Goal: Task Accomplishment & Management: Manage account settings

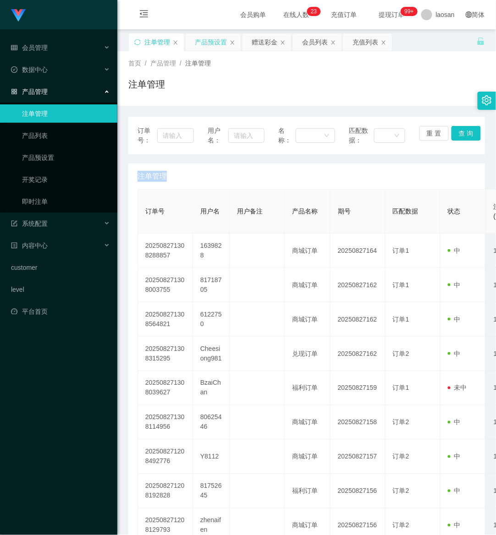
click at [222, 43] on div "产品预设置" at bounding box center [211, 41] width 32 height 17
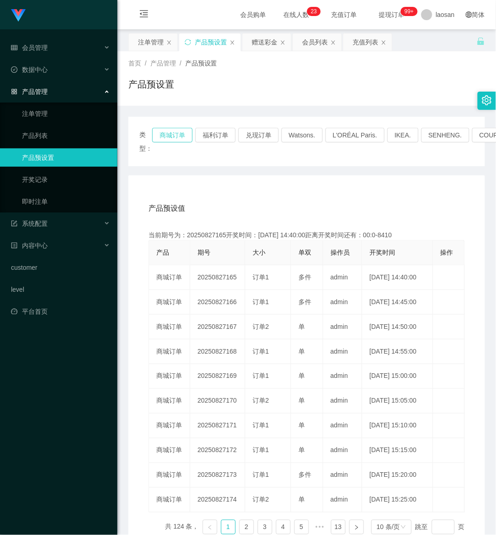
click at [166, 137] on button "商城订单" at bounding box center [172, 135] width 40 height 15
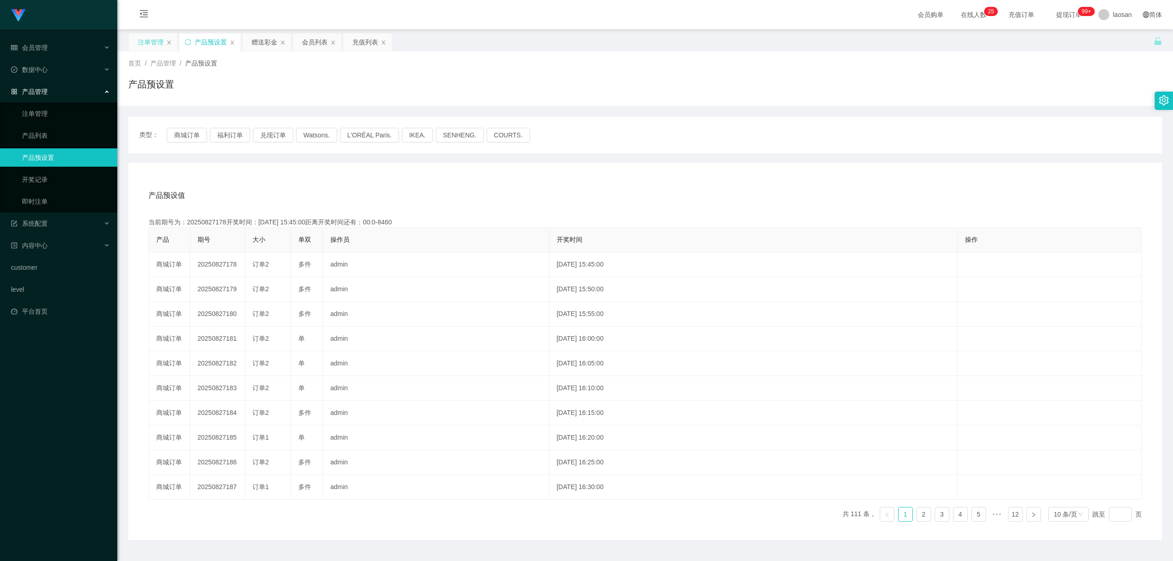
click at [151, 36] on div "注单管理" at bounding box center [151, 41] width 26 height 17
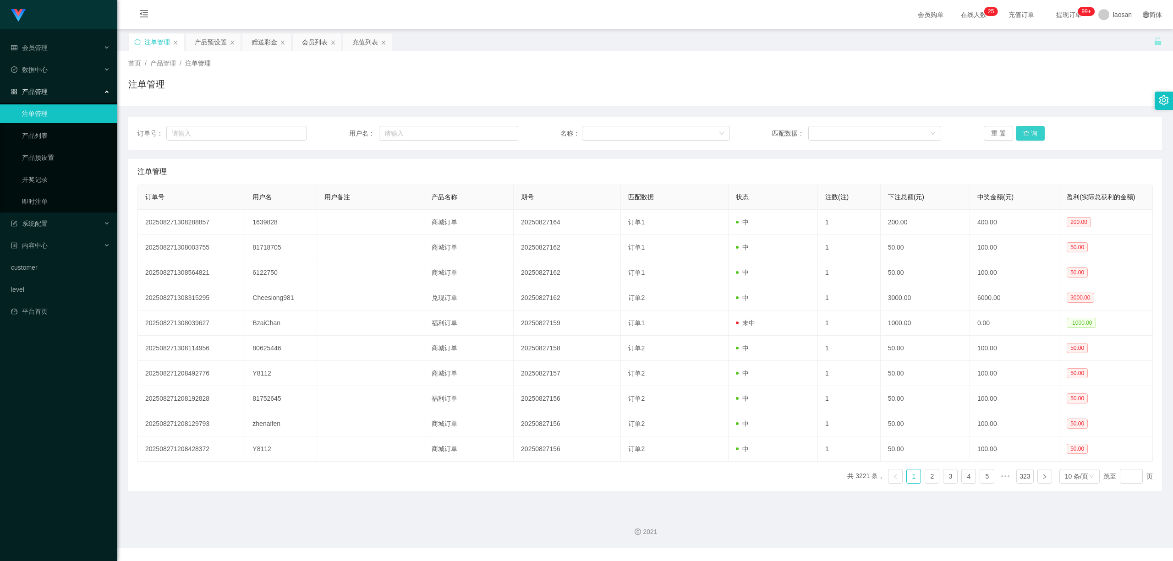
click at [495, 132] on button "查 询" at bounding box center [1030, 133] width 29 height 15
click at [495, 132] on div "重 置 查 询" at bounding box center [1067, 133] width 169 height 15
click at [495, 132] on button "查 询" at bounding box center [1035, 133] width 39 height 15
click at [495, 132] on div "重 置 查 询" at bounding box center [1067, 133] width 169 height 15
click at [495, 132] on button "查 询" at bounding box center [1030, 133] width 29 height 15
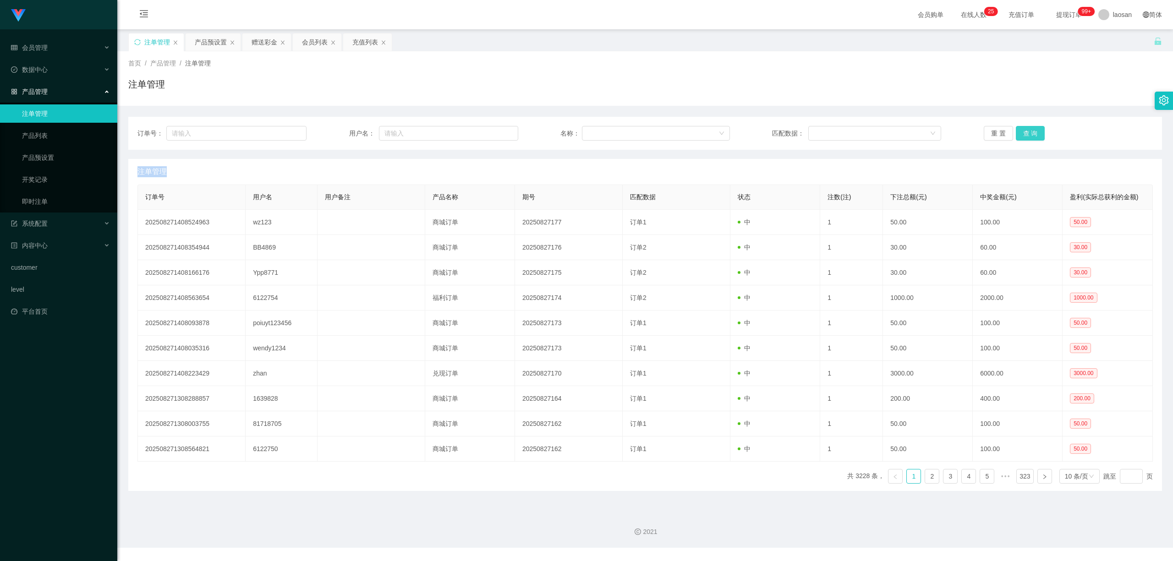
click at [495, 133] on button "查 询" at bounding box center [1030, 133] width 29 height 15
click at [495, 133] on div "重 置 查 询" at bounding box center [1067, 133] width 169 height 15
click at [495, 133] on button "查 询" at bounding box center [1035, 133] width 39 height 15
click at [495, 133] on div "重 置 查 询" at bounding box center [1067, 133] width 169 height 15
click at [495, 133] on button "查 询" at bounding box center [1030, 133] width 29 height 15
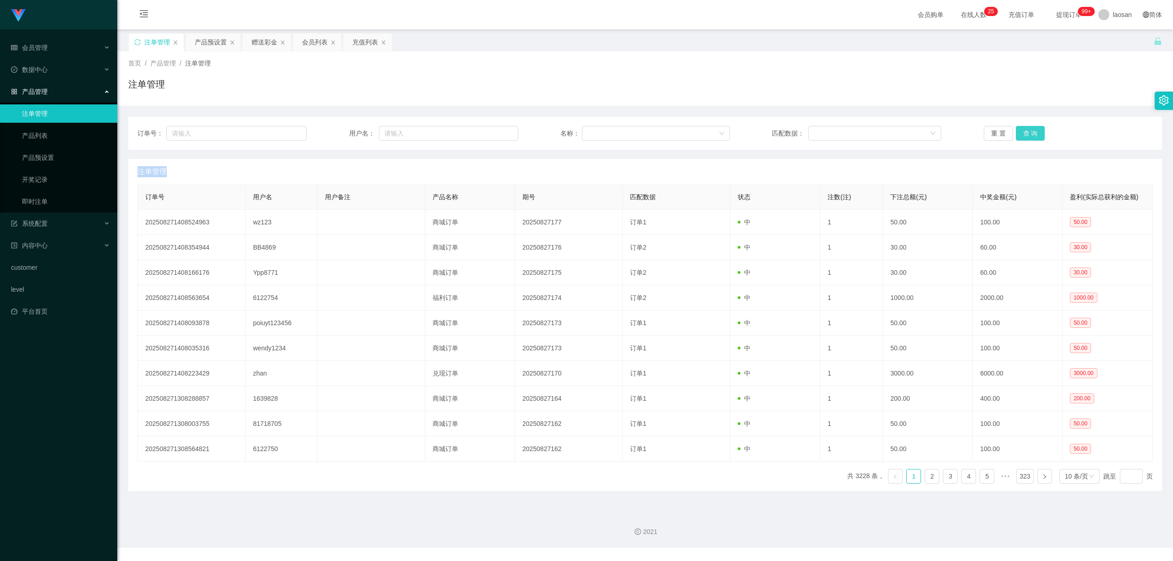
click at [495, 133] on div "重 置 查 询" at bounding box center [1067, 133] width 169 height 15
click at [495, 133] on button "查 询" at bounding box center [1030, 133] width 29 height 15
click at [495, 133] on div "重 置 查 询" at bounding box center [1067, 133] width 169 height 15
click at [495, 132] on button "查 询" at bounding box center [1030, 133] width 29 height 15
click at [495, 132] on div "重 置 查 询" at bounding box center [1067, 133] width 169 height 15
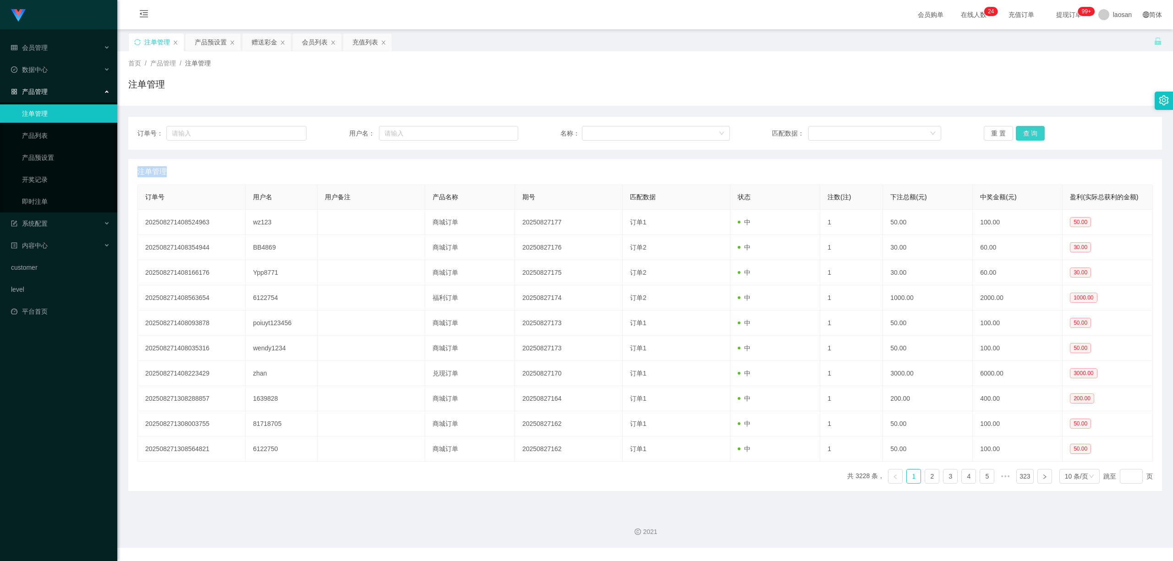
click at [495, 132] on button "查 询" at bounding box center [1030, 133] width 29 height 15
click at [495, 132] on div "重 置 查 询" at bounding box center [1067, 133] width 169 height 15
click at [495, 132] on button "查 询" at bounding box center [1035, 133] width 39 height 15
click at [495, 132] on div "重 置 查 询" at bounding box center [1067, 133] width 169 height 15
click at [495, 132] on button "查 询" at bounding box center [1030, 133] width 29 height 15
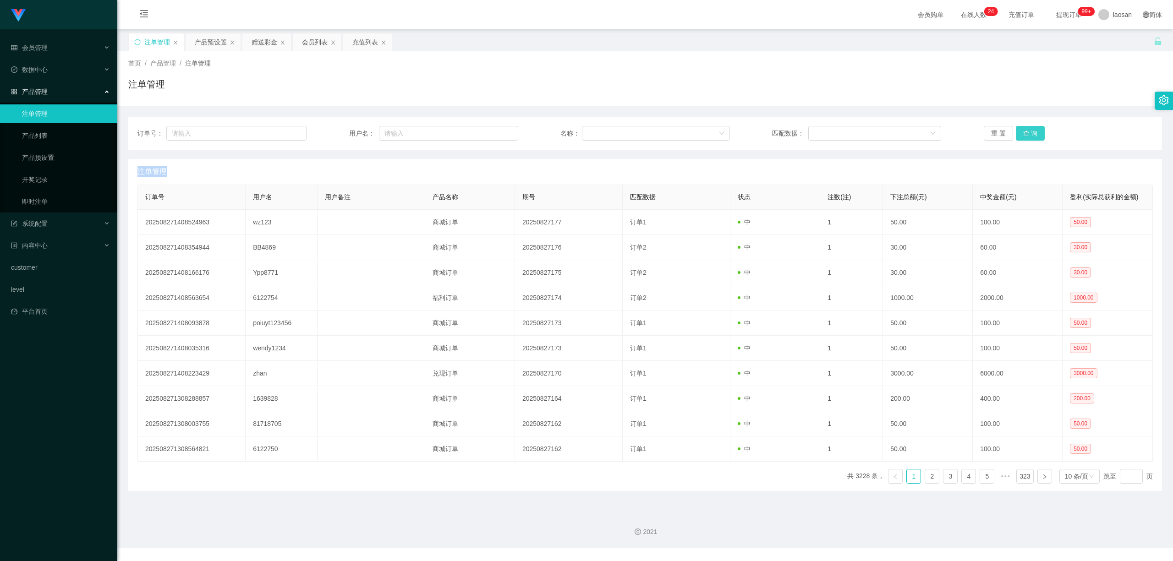
click at [495, 132] on div "重 置 查 询" at bounding box center [1067, 133] width 169 height 15
click at [495, 134] on button "查 询" at bounding box center [1030, 133] width 29 height 15
click at [495, 134] on div "重 置 查 询" at bounding box center [1067, 133] width 169 height 15
click at [495, 134] on button "查 询" at bounding box center [1030, 133] width 29 height 15
click at [495, 134] on div "重 置 查 询" at bounding box center [1067, 133] width 169 height 15
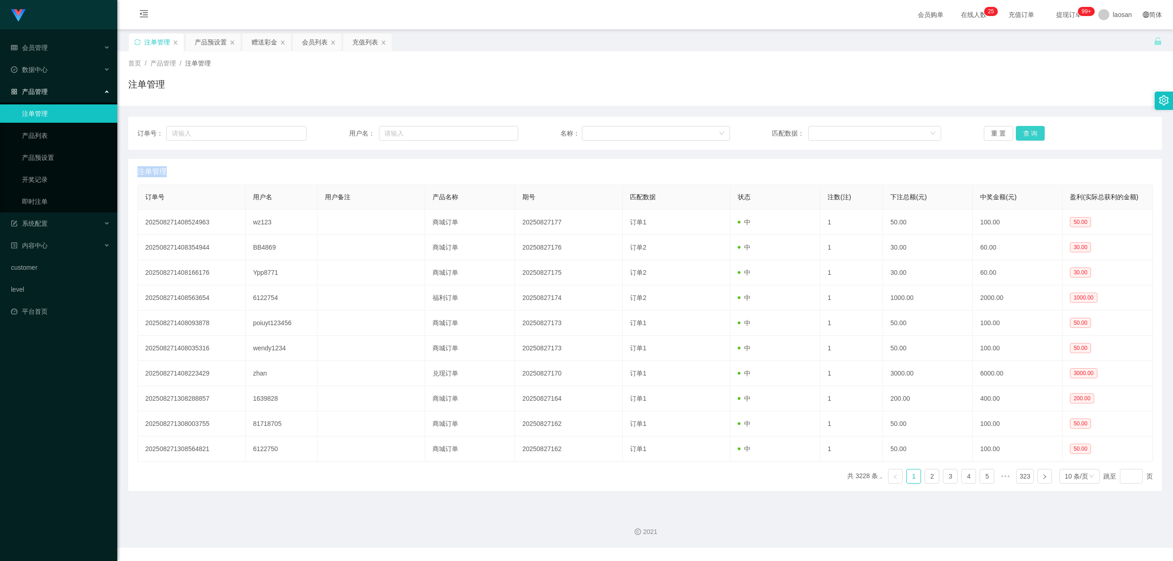
click at [495, 134] on button "查 询" at bounding box center [1030, 133] width 29 height 15
click at [495, 134] on div "重 置 查 询" at bounding box center [1067, 133] width 169 height 15
click at [495, 134] on button "查 询" at bounding box center [1030, 133] width 29 height 15
click at [495, 134] on div "重 置 查 询" at bounding box center [1067, 133] width 169 height 15
click at [495, 134] on button "查 询" at bounding box center [1030, 133] width 29 height 15
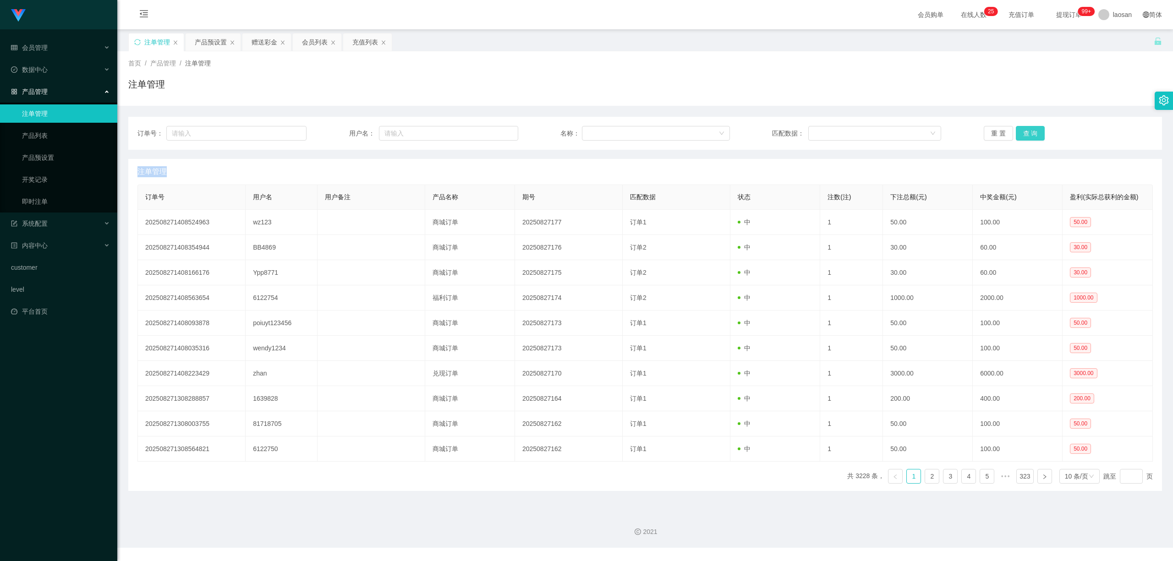
click at [495, 134] on button "查 询" at bounding box center [1030, 133] width 29 height 15
click at [495, 131] on button "查 询" at bounding box center [1030, 133] width 29 height 15
click at [495, 131] on div "重 置 查 询" at bounding box center [1067, 133] width 169 height 15
click at [495, 131] on button "查 询" at bounding box center [1035, 133] width 39 height 15
click at [495, 131] on div "重 置 查 询" at bounding box center [1067, 133] width 169 height 15
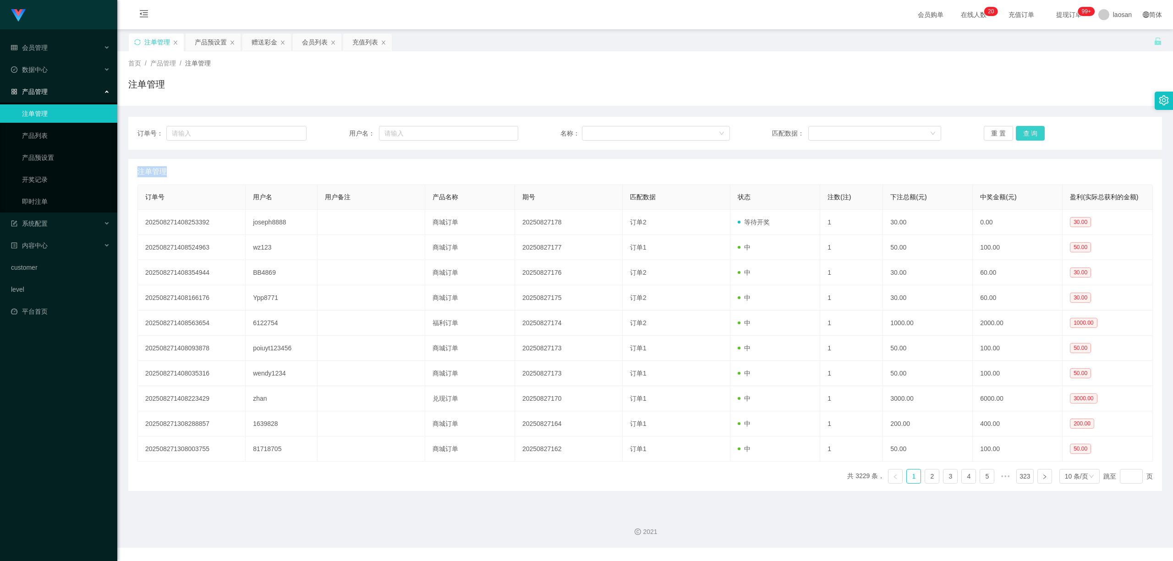
click at [495, 131] on button "查 询" at bounding box center [1030, 133] width 29 height 15
click at [495, 132] on button "查 询" at bounding box center [1030, 133] width 29 height 15
click at [495, 132] on div "重 置 查 询" at bounding box center [1067, 133] width 169 height 15
click at [495, 132] on button "查 询" at bounding box center [1030, 133] width 29 height 15
click at [495, 132] on div "重 置 查 询" at bounding box center [1067, 133] width 169 height 15
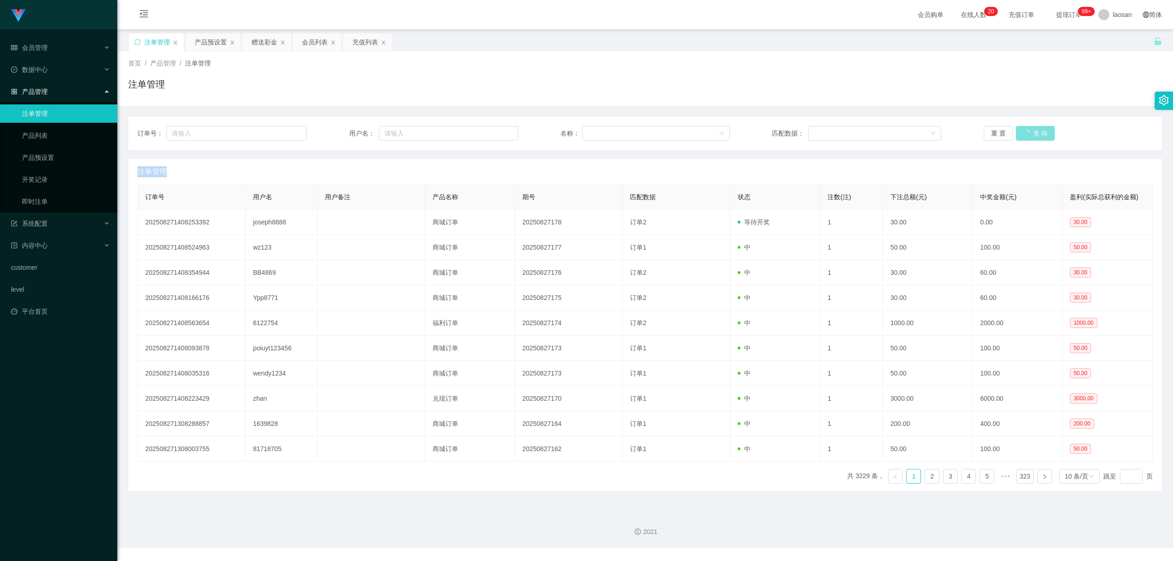
click at [495, 132] on button "查 询" at bounding box center [1035, 133] width 39 height 15
click at [495, 132] on div "重 置 查 询" at bounding box center [1067, 133] width 169 height 15
drag, startPoint x: 1028, startPoint y: 132, endPoint x: 1019, endPoint y: 130, distance: 9.0
click at [495, 132] on button "查 询" at bounding box center [1030, 133] width 29 height 15
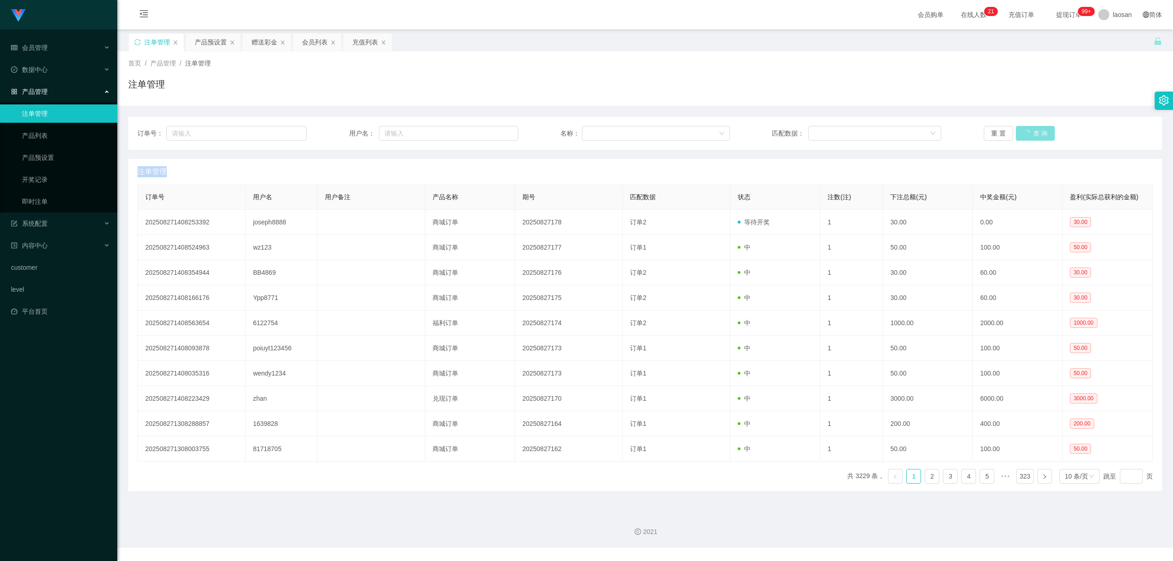
click at [495, 132] on div "重 置 查 询" at bounding box center [1067, 133] width 169 height 15
click at [495, 132] on button "查 询" at bounding box center [1030, 133] width 29 height 15
click at [495, 132] on div "重 置 查 询" at bounding box center [1067, 133] width 169 height 15
click at [495, 132] on button "查 询" at bounding box center [1030, 133] width 29 height 15
click at [495, 132] on div "重 置 查 询" at bounding box center [1067, 133] width 169 height 15
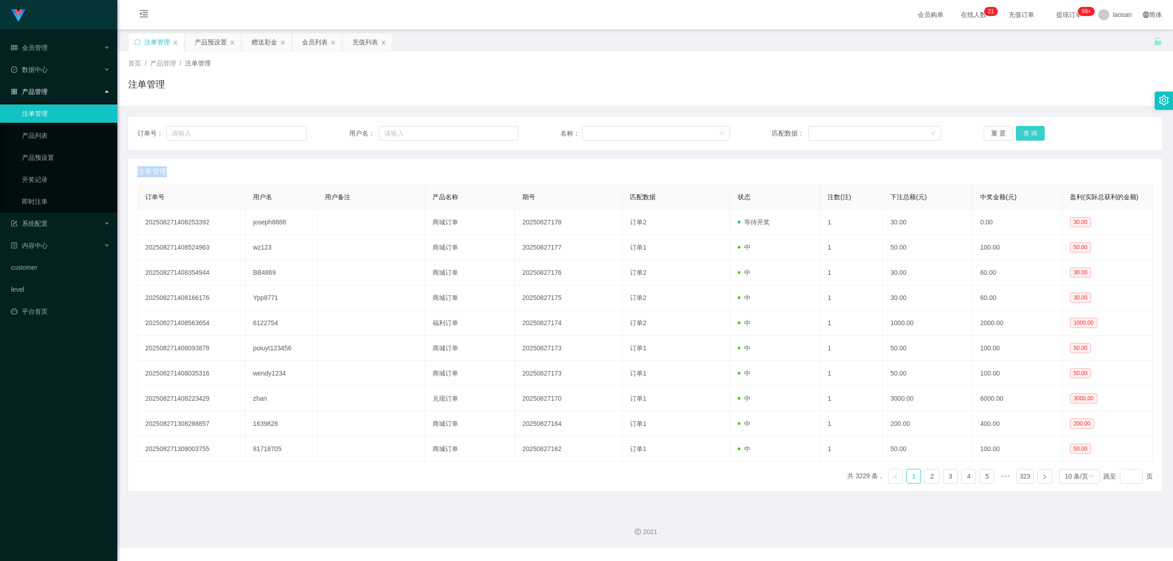
click at [495, 132] on button "查 询" at bounding box center [1030, 133] width 29 height 15
click at [495, 132] on button "查 询" at bounding box center [1035, 133] width 39 height 15
click at [495, 132] on div "重 置 查 询" at bounding box center [1067, 133] width 169 height 15
click at [495, 132] on button "查 询" at bounding box center [1030, 133] width 29 height 15
click at [495, 129] on button "查 询" at bounding box center [1030, 133] width 29 height 15
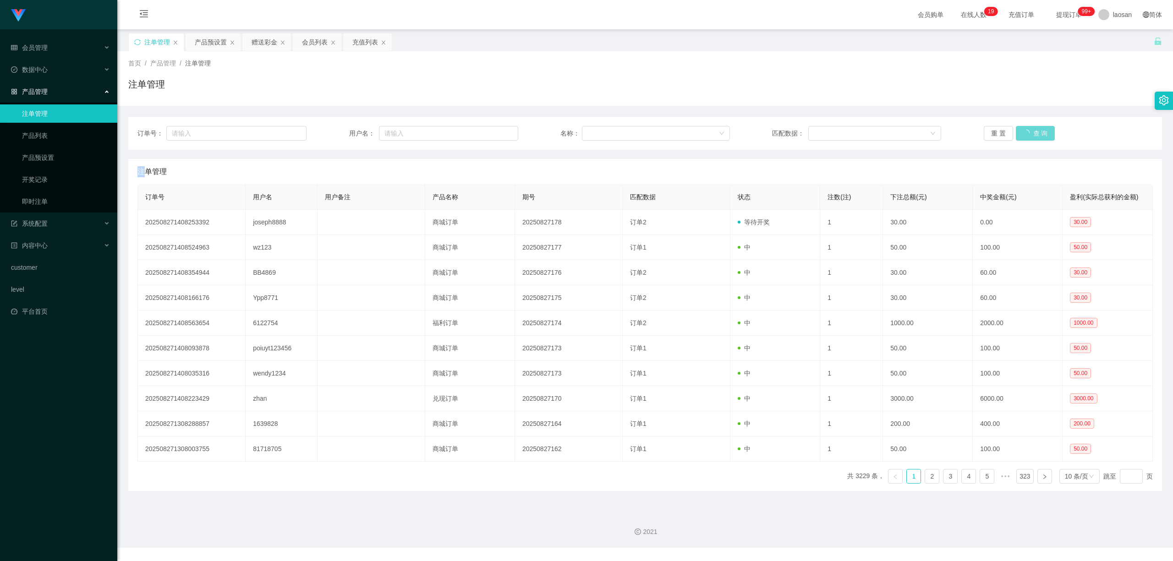
click at [495, 129] on div "重 置 查 询" at bounding box center [1067, 133] width 169 height 15
click at [495, 129] on button "查 询" at bounding box center [1030, 133] width 29 height 15
click at [495, 129] on div "重 置 查 询" at bounding box center [1067, 133] width 169 height 15
click at [495, 129] on button "查 询" at bounding box center [1030, 133] width 29 height 15
click at [495, 129] on div "重 置 查 询" at bounding box center [1067, 133] width 169 height 15
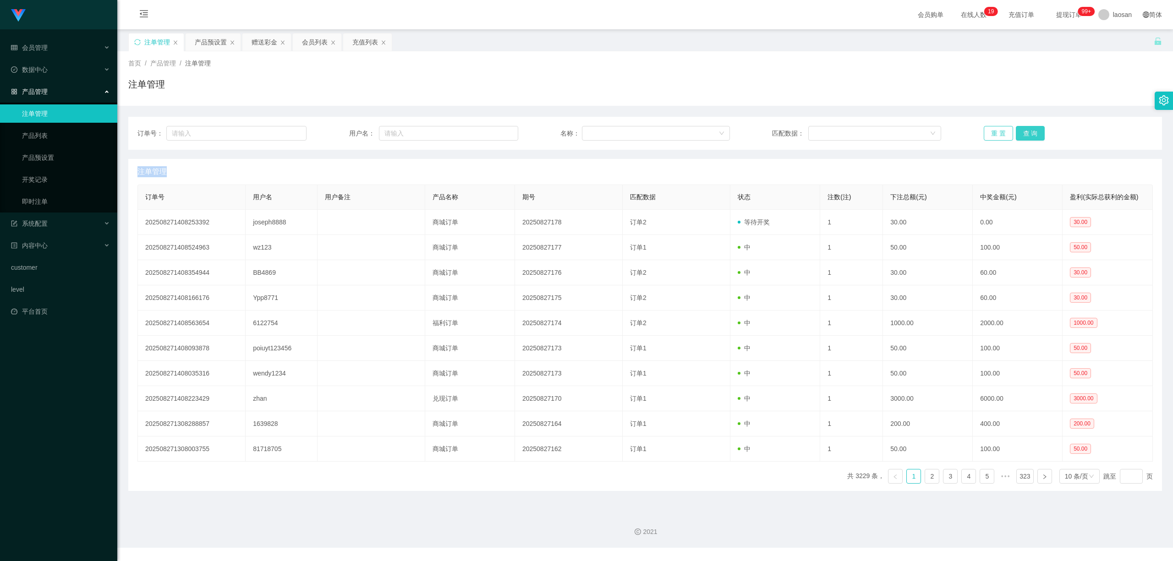
drag, startPoint x: 1027, startPoint y: 129, endPoint x: 1008, endPoint y: 138, distance: 21.5
click at [495, 130] on button "查 询" at bounding box center [1030, 133] width 29 height 15
click at [495, 128] on button "查 询" at bounding box center [1030, 133] width 29 height 15
click at [495, 128] on div "重 置 查 询" at bounding box center [1067, 133] width 169 height 15
click at [495, 128] on button "查 询" at bounding box center [1030, 133] width 29 height 15
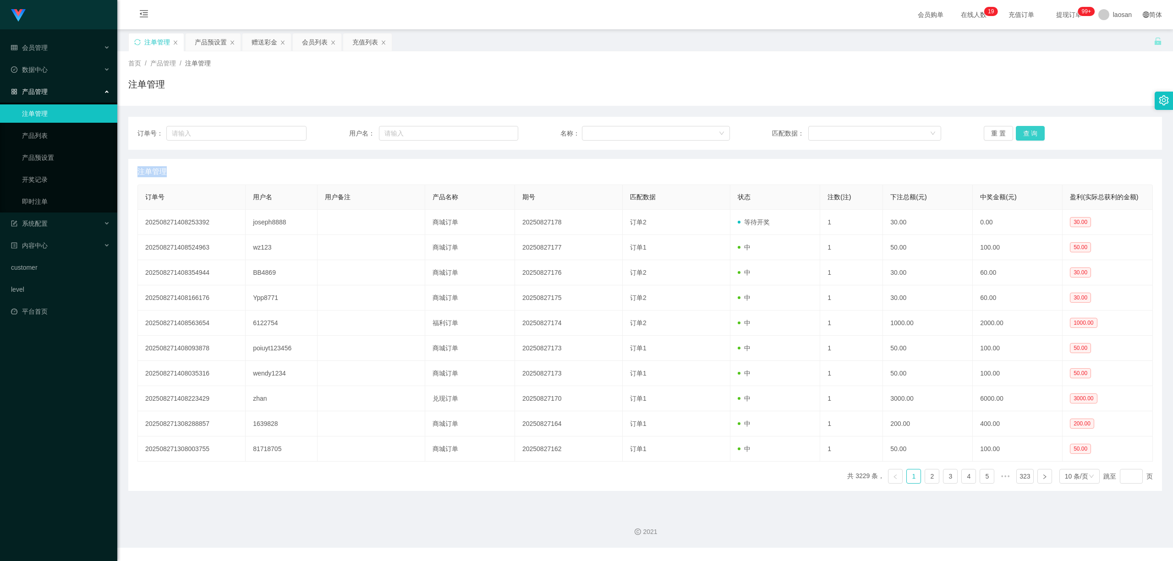
click at [495, 128] on div "重 置 查 询" at bounding box center [1067, 133] width 169 height 15
click at [495, 128] on button "查 询" at bounding box center [1030, 133] width 29 height 15
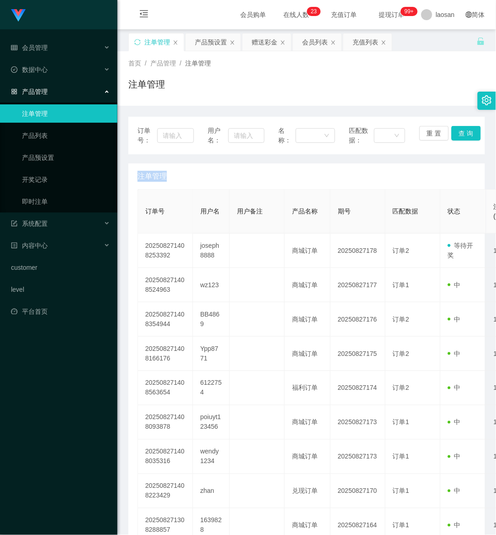
drag, startPoint x: 207, startPoint y: 40, endPoint x: 222, endPoint y: 63, distance: 26.6
click at [207, 40] on div "产品预设置" at bounding box center [211, 41] width 32 height 17
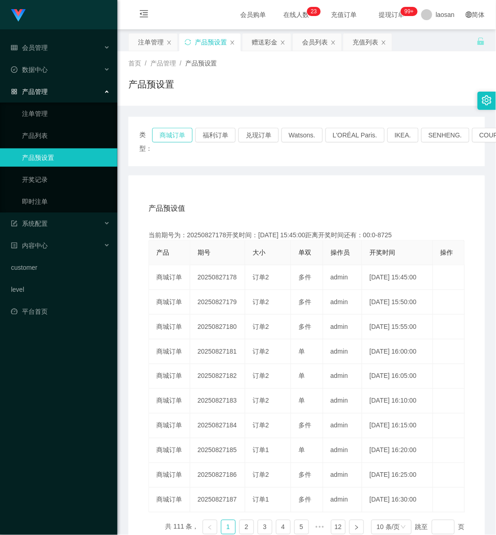
click at [167, 133] on button "商城订单" at bounding box center [172, 135] width 40 height 15
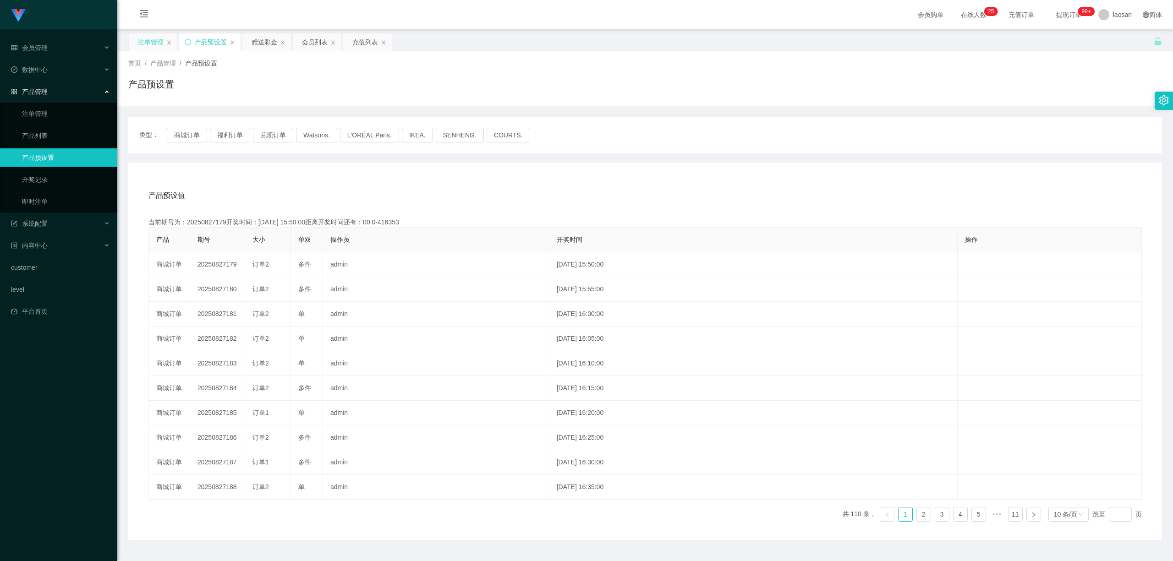
click at [144, 35] on div "注单管理" at bounding box center [151, 41] width 26 height 17
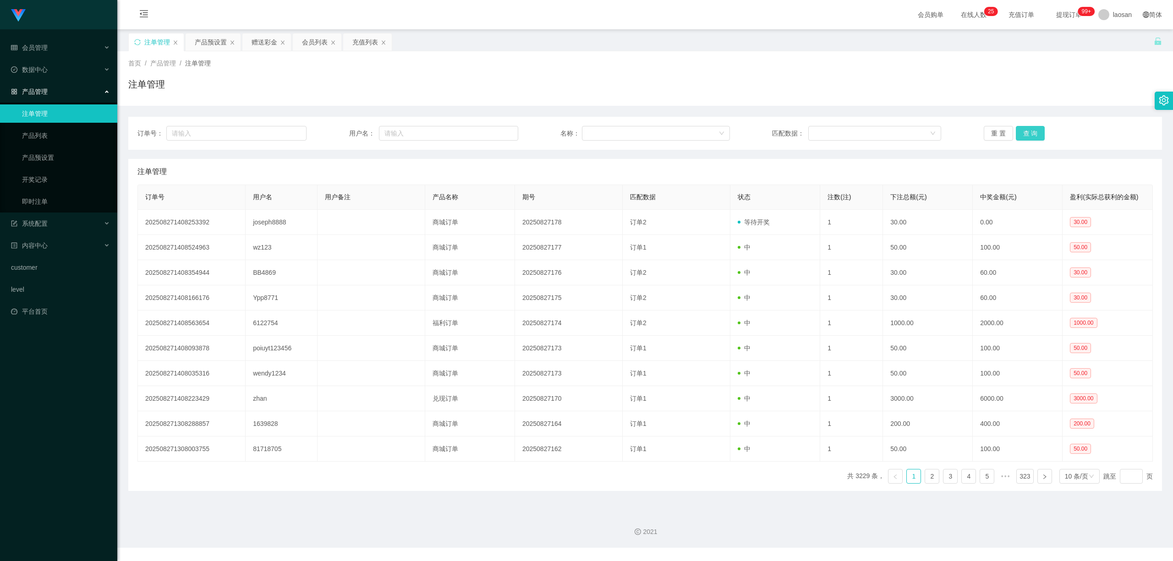
click at [495, 136] on button "查 询" at bounding box center [1030, 133] width 29 height 15
click at [495, 136] on div "重 置 查 询" at bounding box center [1067, 133] width 169 height 15
click at [495, 136] on button "查 询" at bounding box center [1030, 133] width 29 height 15
click at [495, 136] on div "重 置 查 询" at bounding box center [1067, 133] width 169 height 15
click at [495, 132] on button "查 询" at bounding box center [1030, 133] width 29 height 15
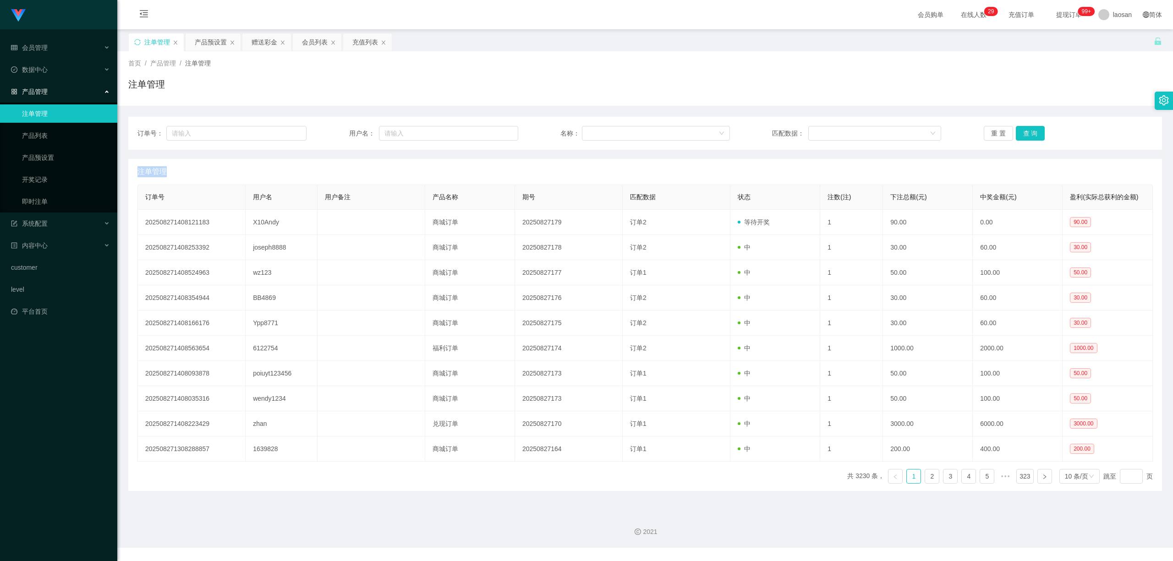
click at [495, 132] on div "重 置 查 询" at bounding box center [1067, 133] width 169 height 15
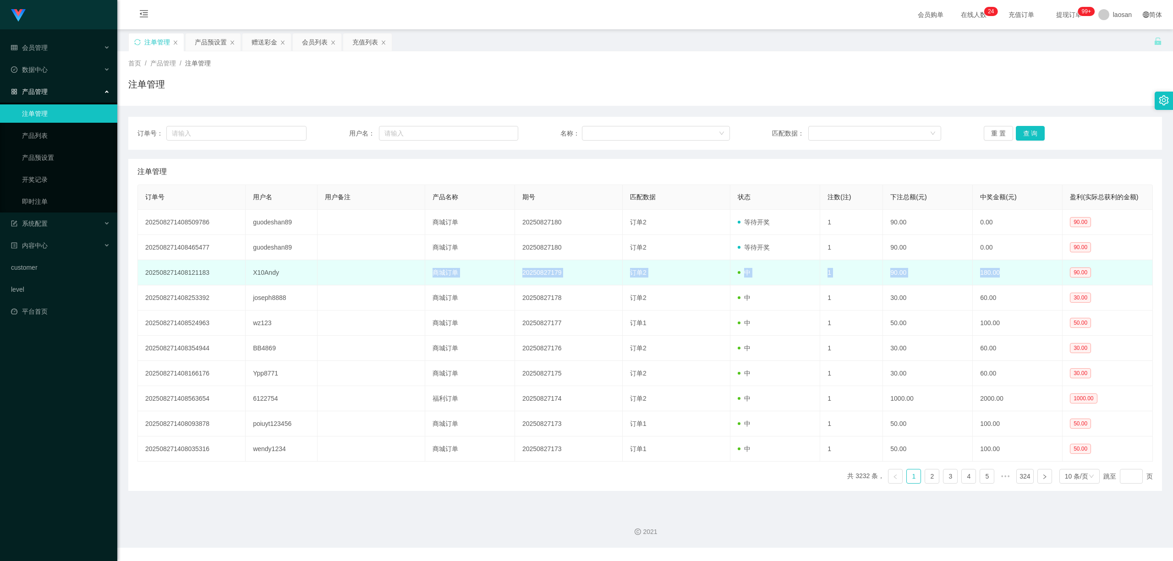
drag, startPoint x: 414, startPoint y: 278, endPoint x: 1059, endPoint y: 268, distance: 645.5
click at [495, 268] on tr "202508271408121183 X10Andy 商城订单 20250827179 订单2 中 1 90.00 180.00 90.00" at bounding box center [645, 272] width 1015 height 25
click at [495, 273] on td "20250827179" at bounding box center [569, 272] width 108 height 25
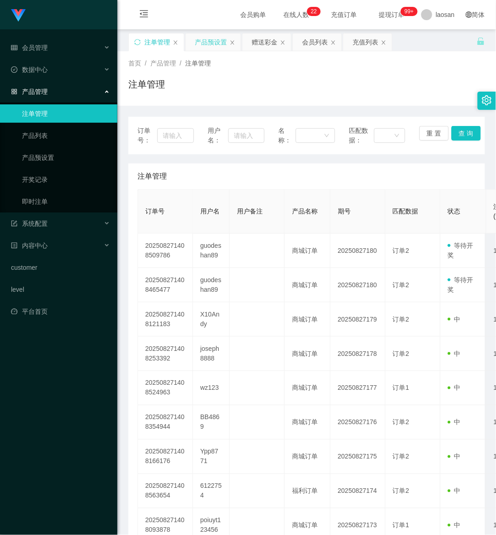
click at [216, 44] on div "产品预设置" at bounding box center [211, 41] width 32 height 17
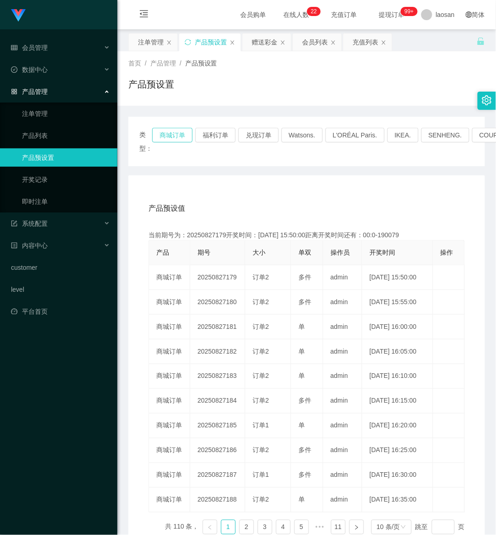
click at [169, 134] on button "商城订单" at bounding box center [172, 135] width 40 height 15
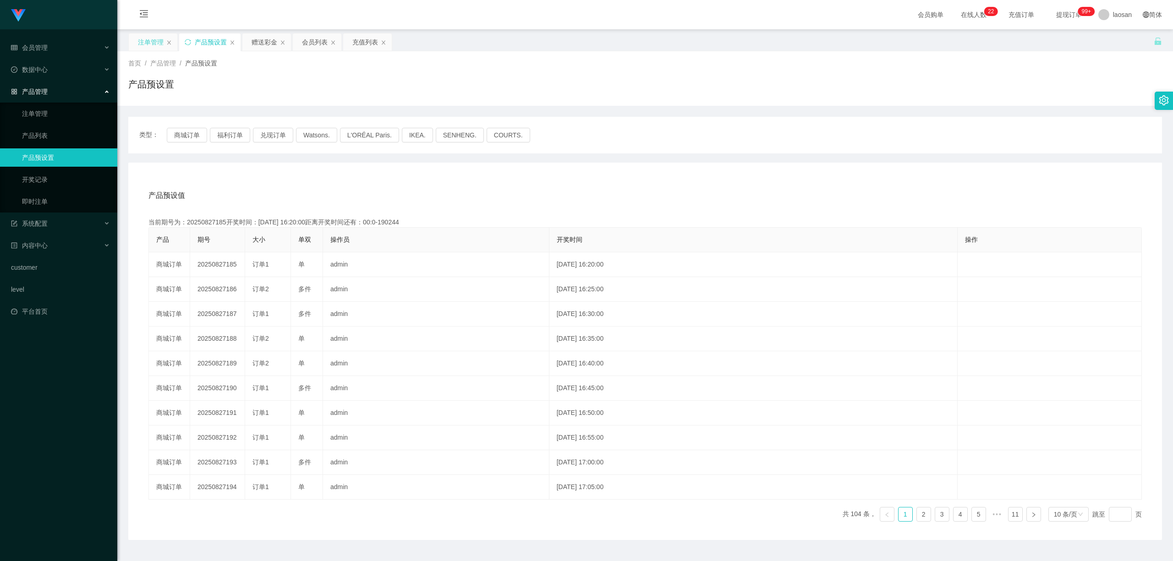
click at [145, 44] on div "注单管理" at bounding box center [151, 41] width 26 height 17
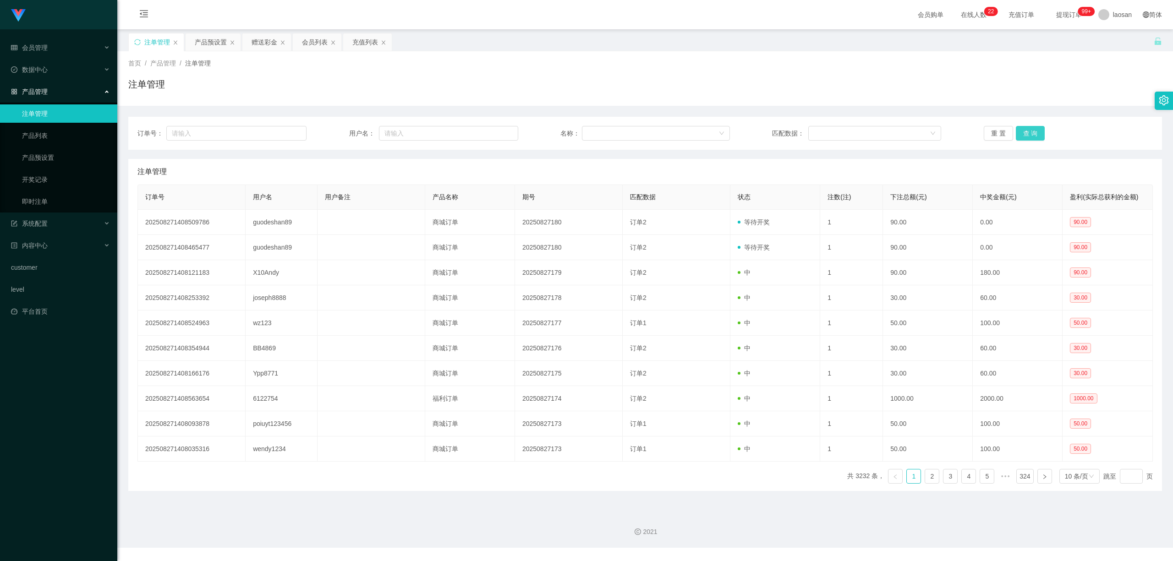
click at [495, 133] on button "查 询" at bounding box center [1030, 133] width 29 height 15
click at [495, 131] on button "查 询" at bounding box center [1030, 133] width 29 height 15
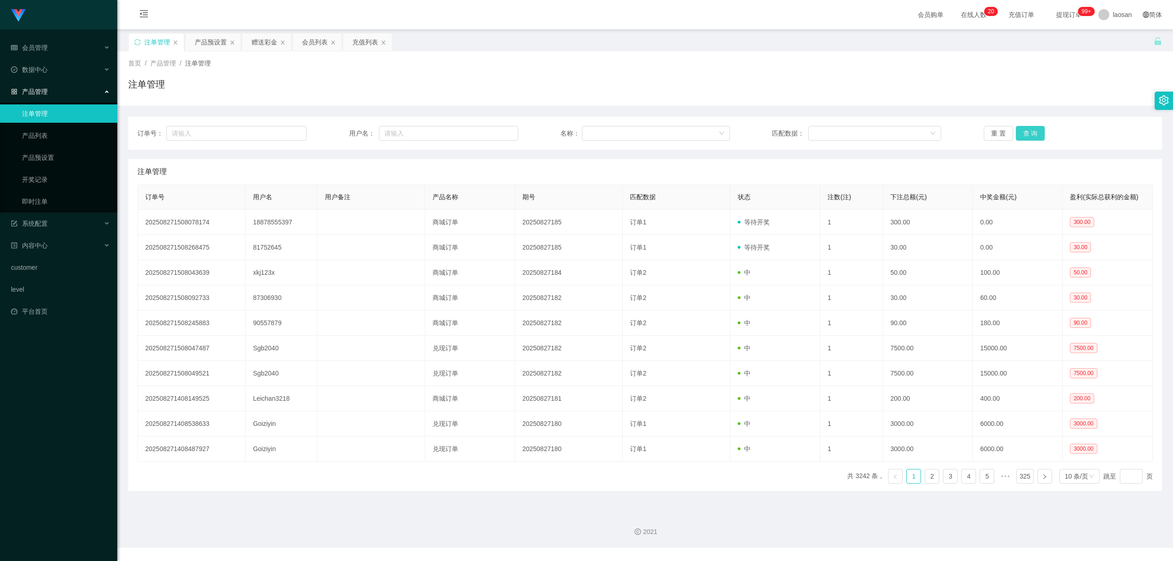
click at [495, 131] on button "查 询" at bounding box center [1030, 133] width 29 height 15
click at [495, 132] on button "查 询" at bounding box center [1030, 133] width 29 height 15
click at [495, 132] on div "重 置 查 询" at bounding box center [1067, 133] width 169 height 15
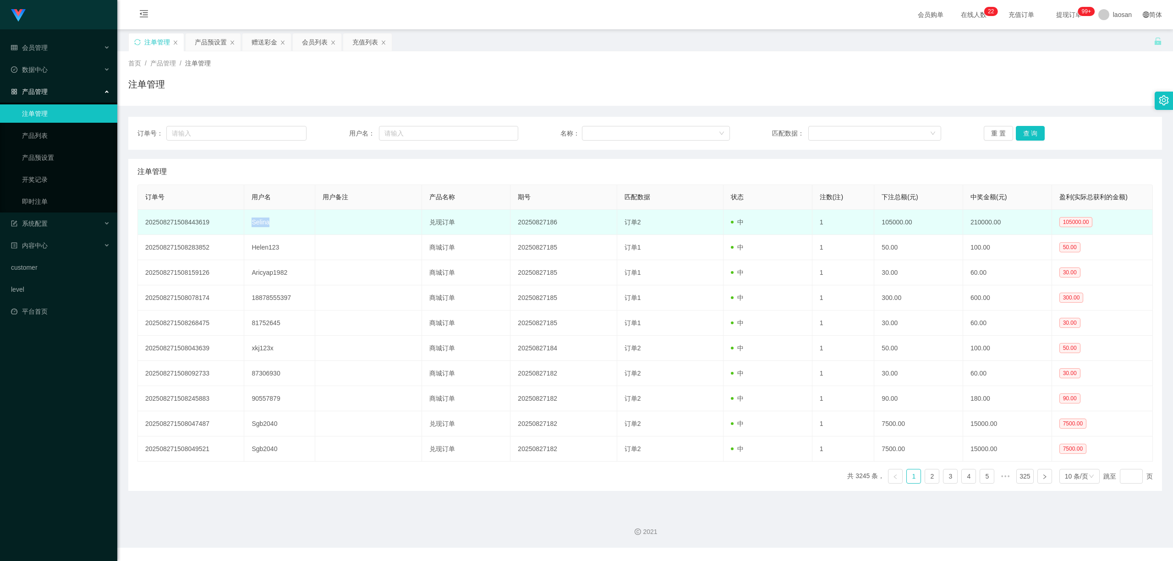
drag, startPoint x: 272, startPoint y: 224, endPoint x: 244, endPoint y: 222, distance: 27.6
click at [244, 222] on td "Selina" at bounding box center [279, 222] width 71 height 25
copy td "Selina"
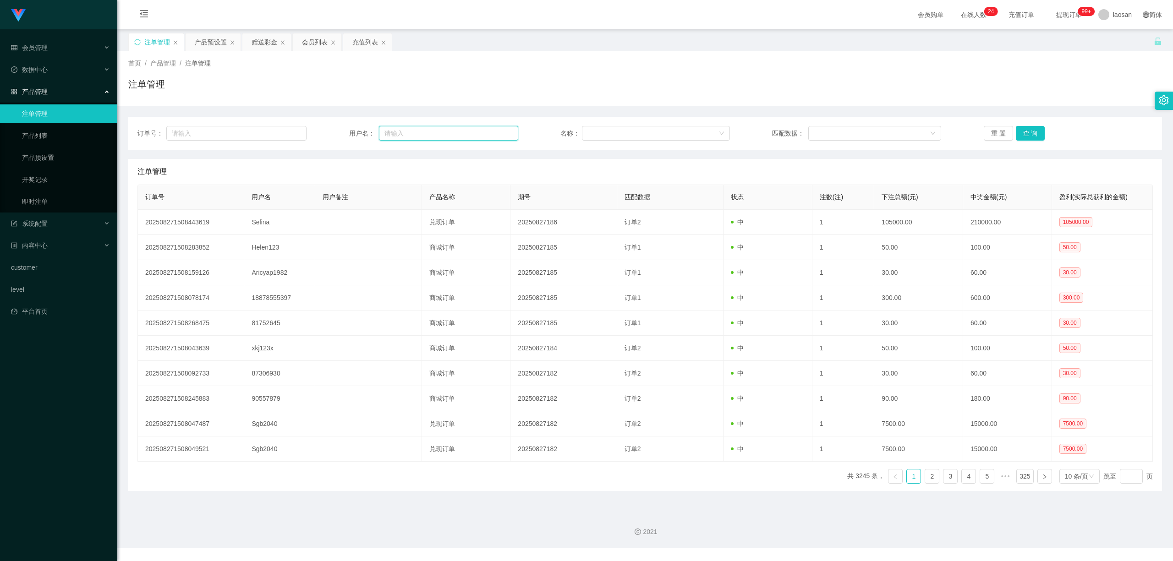
click at [409, 135] on input "text" at bounding box center [448, 133] width 139 height 15
click at [260, 45] on div "赠送彩金" at bounding box center [264, 41] width 26 height 17
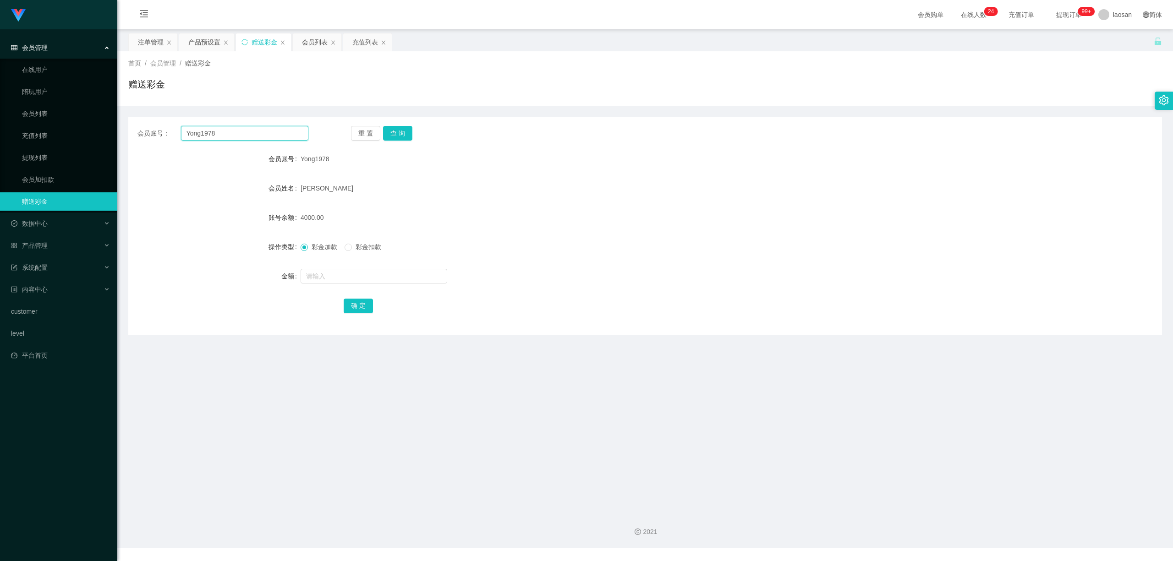
drag, startPoint x: 240, startPoint y: 132, endPoint x: 149, endPoint y: 138, distance: 91.3
click at [149, 138] on div "会员账号： Yong1978" at bounding box center [222, 133] width 171 height 15
paste input "Selina"
type input "Selina"
click at [409, 134] on button "查 询" at bounding box center [397, 133] width 29 height 15
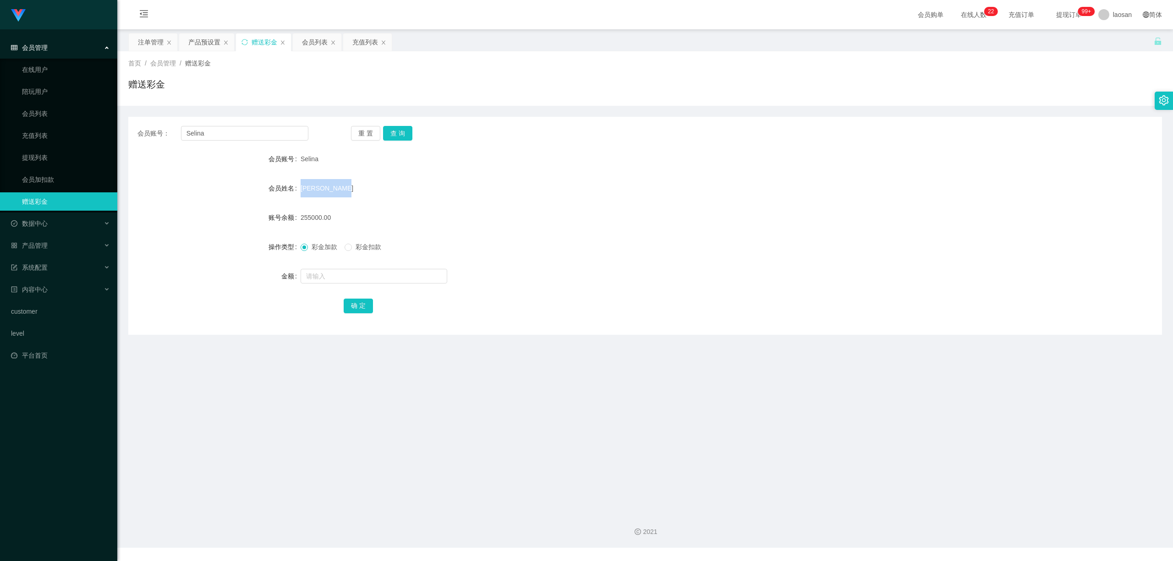
drag, startPoint x: 299, startPoint y: 191, endPoint x: 354, endPoint y: 191, distance: 55.4
click at [354, 191] on div "会员姓名 [PERSON_NAME]" at bounding box center [644, 188] width 1033 height 18
copy div "会员姓名 [PERSON_NAME]"
click at [314, 38] on div "会员列表" at bounding box center [315, 41] width 26 height 17
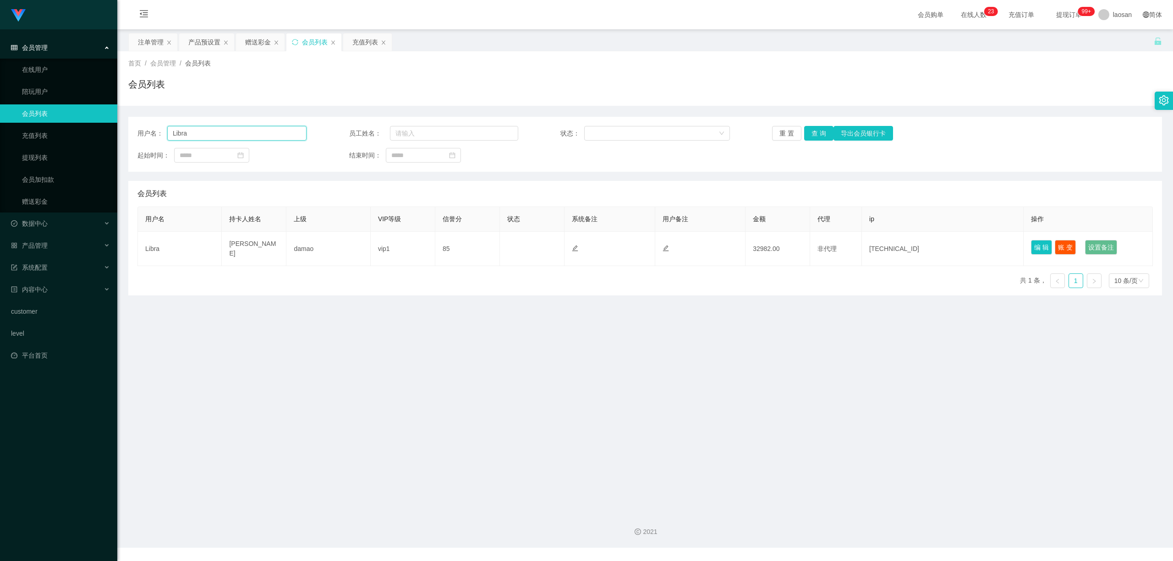
drag, startPoint x: 221, startPoint y: 138, endPoint x: 85, endPoint y: 125, distance: 136.7
click at [85, 125] on section "Jingdong工作台代理端 会员管理 在线用户 陪玩用户 会员列表 充值列表 提现列表 会员加扣款 赠送彩金 数据中心 产品管理 注单管理 产品列表 产品预…" at bounding box center [586, 274] width 1173 height 548
paste input "[PERSON_NAME]"
type input "[PERSON_NAME]"
click at [495, 136] on button "查 询" at bounding box center [818, 133] width 29 height 15
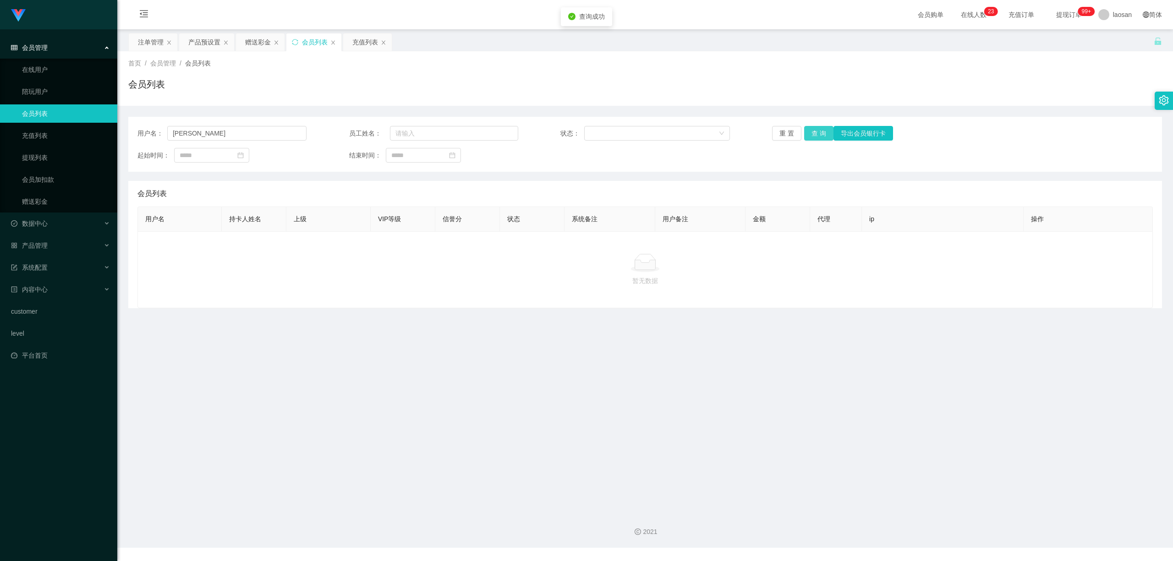
click at [495, 136] on button "查 询" at bounding box center [818, 133] width 29 height 15
drag, startPoint x: 229, startPoint y: 138, endPoint x: 112, endPoint y: 134, distance: 117.3
click at [114, 134] on section "Jingdong工作台代理端 会员管理 在线用户 陪玩用户 会员列表 充值列表 提现列表 会员加扣款 赠送彩金 数据中心 产品管理 注单管理 产品列表 产品预…" at bounding box center [586, 274] width 1173 height 548
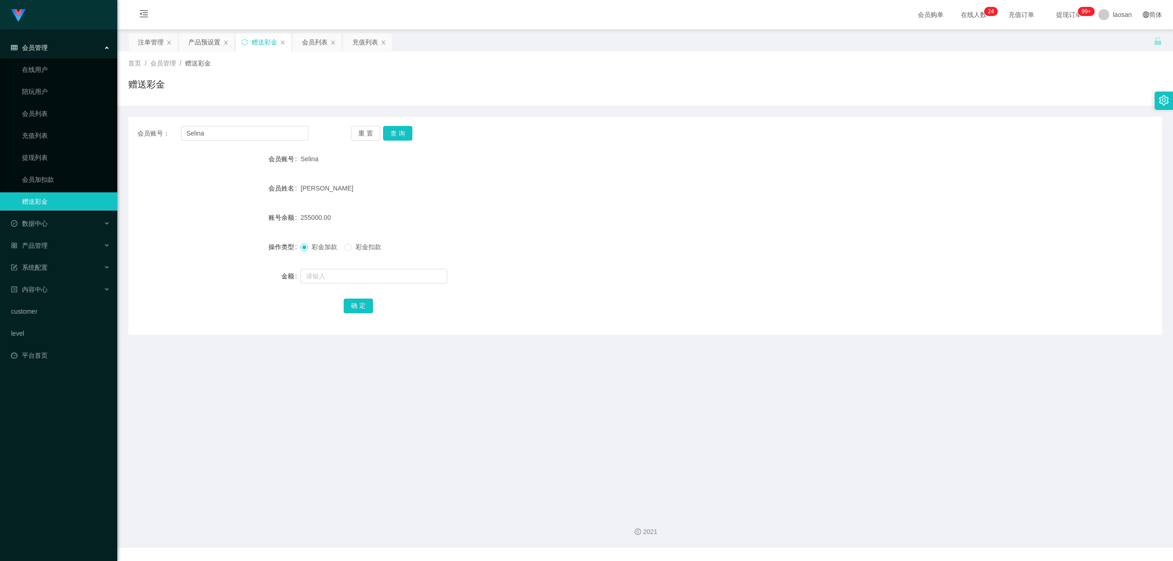
drag, startPoint x: 301, startPoint y: 160, endPoint x: 316, endPoint y: 158, distance: 14.8
click at [316, 158] on span "Selina" at bounding box center [309, 158] width 18 height 7
copy span "Selina"
click at [344, 41] on div "充值列表" at bounding box center [367, 41] width 49 height 17
click at [305, 38] on div "会员列表" at bounding box center [315, 41] width 26 height 17
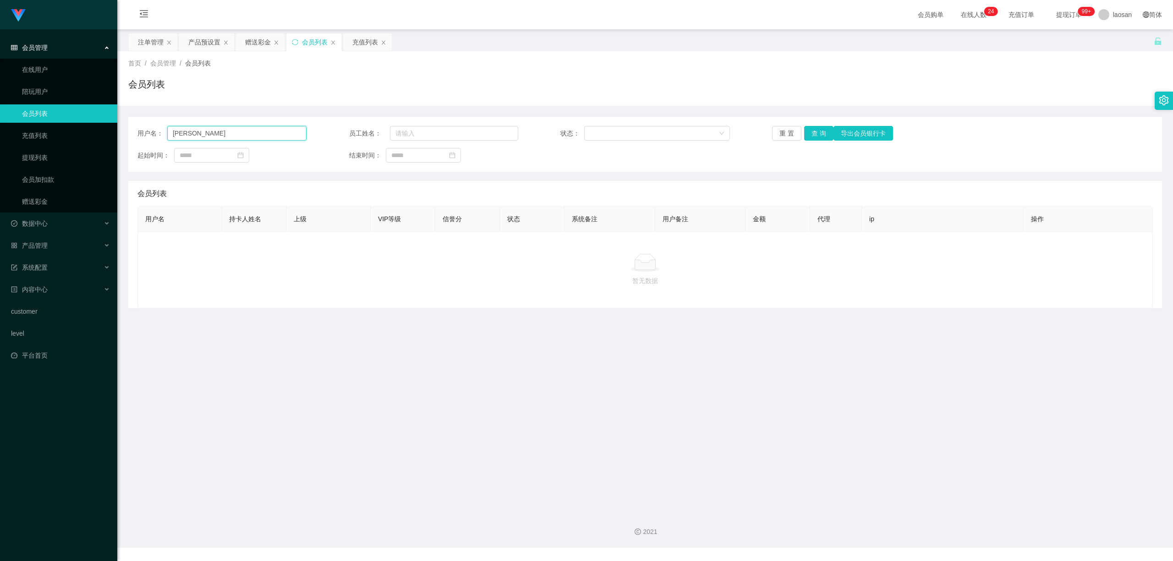
drag, startPoint x: 204, startPoint y: 132, endPoint x: 129, endPoint y: 127, distance: 74.8
click at [129, 127] on div "用户名： [PERSON_NAME] 员工姓名： 状态： 重 置 查 询 导出会员银行卡 起始时间： 结束时间：" at bounding box center [644, 144] width 1033 height 55
paste input "Selina"
type input "Selina"
click at [495, 133] on button "重 置" at bounding box center [786, 133] width 29 height 15
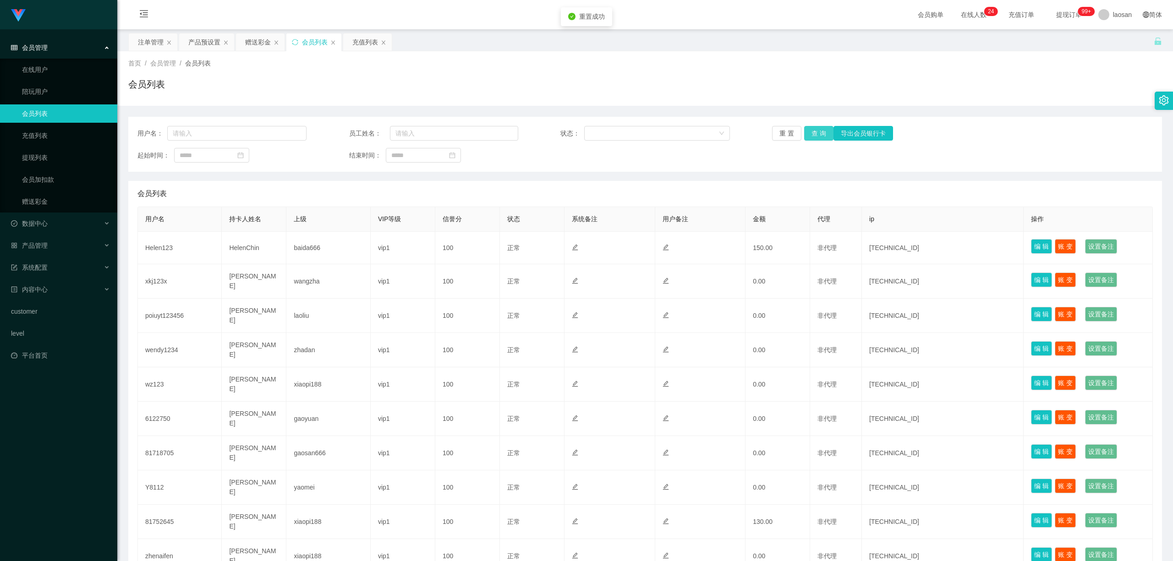
click at [495, 131] on button "查 询" at bounding box center [818, 133] width 29 height 15
click at [495, 131] on div "重 置 查 询 导出会员银行卡" at bounding box center [856, 133] width 169 height 15
click at [275, 131] on input "text" at bounding box center [236, 133] width 139 height 15
paste input "Selina"
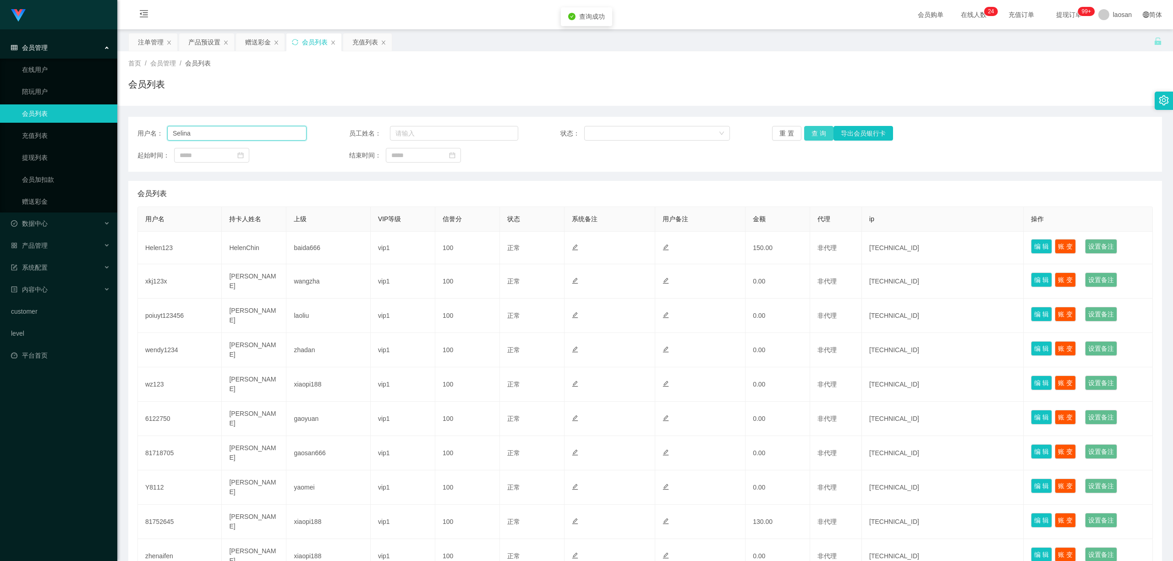
type input "Selina"
click at [495, 127] on button "查 询" at bounding box center [818, 133] width 29 height 15
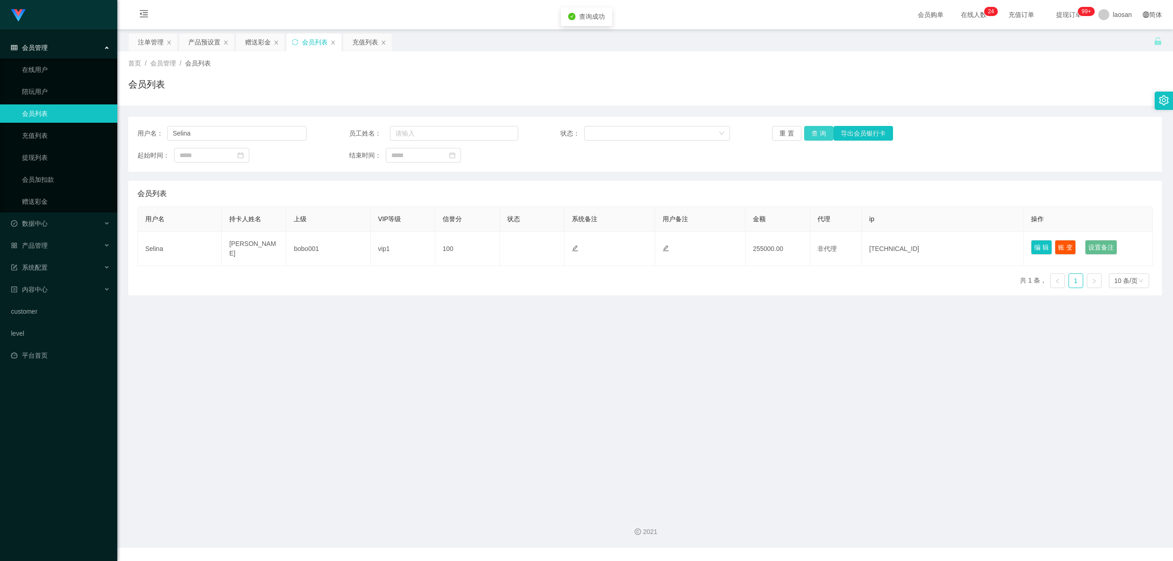
click at [495, 127] on button "查 询" at bounding box center [818, 133] width 29 height 15
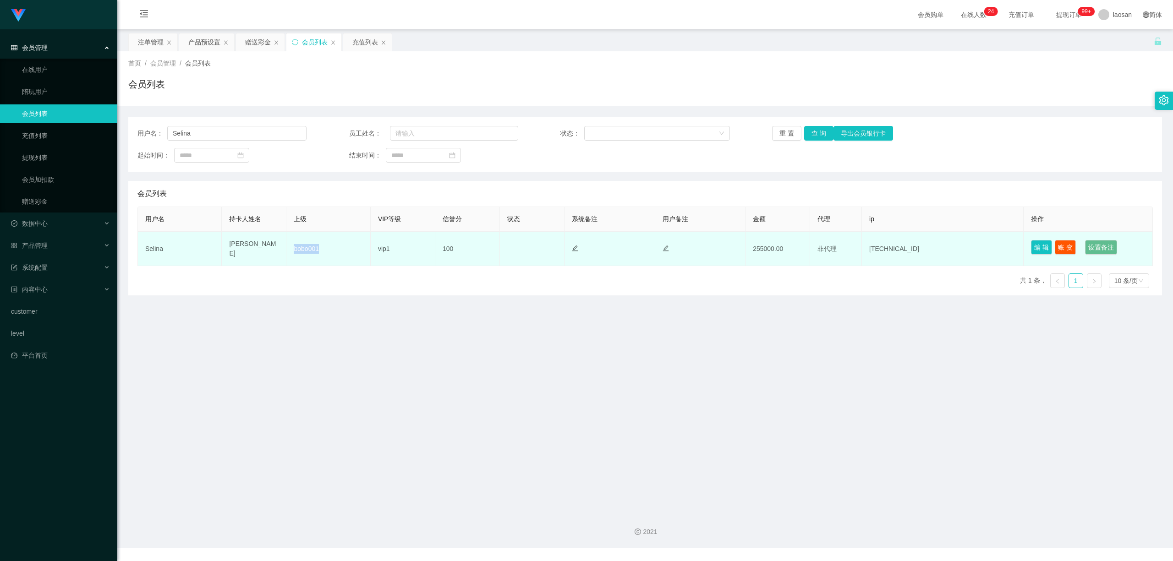
drag, startPoint x: 292, startPoint y: 248, endPoint x: 322, endPoint y: 250, distance: 29.3
click at [322, 250] on td "bobo001" at bounding box center [328, 249] width 84 height 34
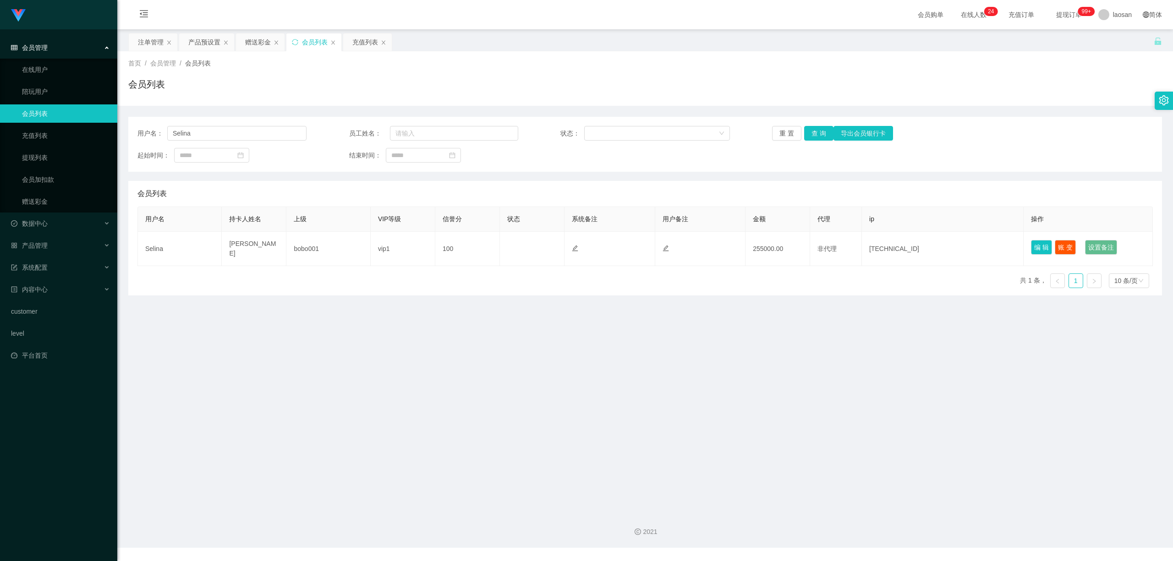
click at [334, 299] on main "关闭左侧 关闭右侧 关闭其它 刷新页面 注单管理 产品预设置 赠送彩金 会员列表 充值列表 首页 / 会员管理 / 会员列表 / 会员列表 用户名： Seli…" at bounding box center [644, 267] width 1055 height 476
drag, startPoint x: 129, startPoint y: 0, endPoint x: 294, endPoint y: 106, distance: 196.2
click at [294, 106] on div "用户名： Selina 员工姓名： 状态： 重 置 查 询 导出会员银行卡 起始时间： 结束时间： 会员列表 用户名 持卡人姓名 上级 VIP等级 信誉分 状…" at bounding box center [644, 201] width 1033 height 190
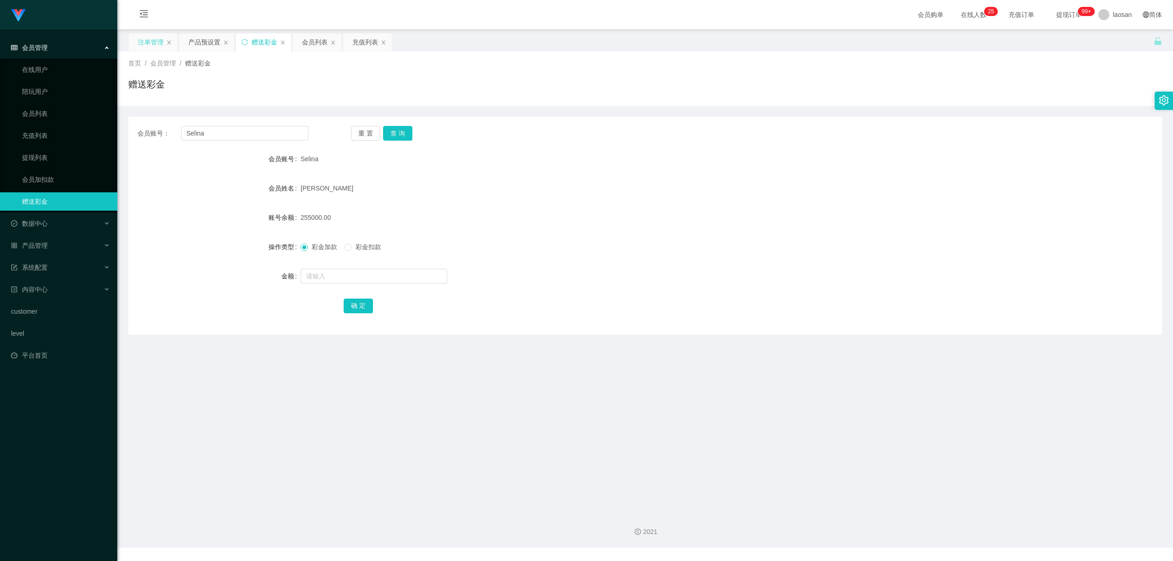
click at [140, 35] on div "注单管理" at bounding box center [151, 41] width 26 height 17
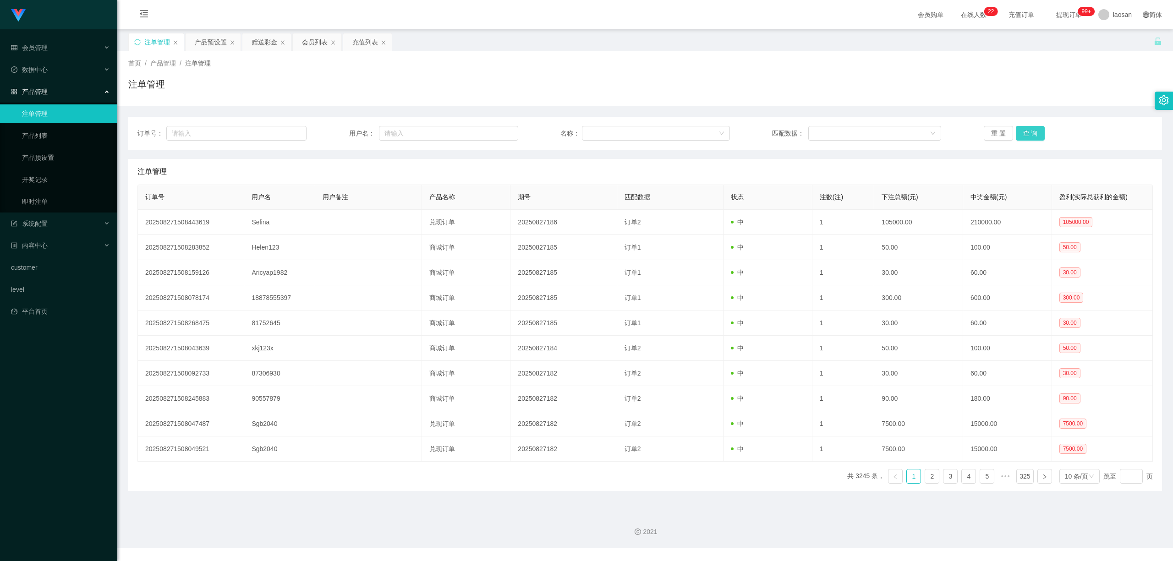
click at [495, 137] on button "查 询" at bounding box center [1030, 133] width 29 height 15
click at [495, 137] on div "重 置 查 询" at bounding box center [1067, 133] width 169 height 15
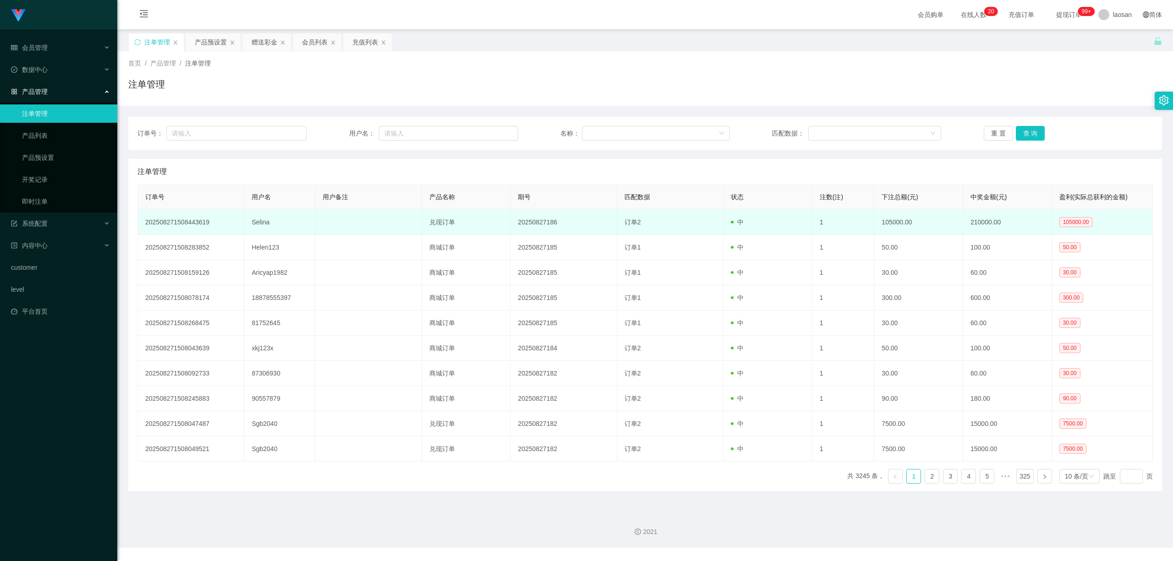
click at [263, 224] on td "Selina" at bounding box center [279, 222] width 71 height 25
click at [408, 225] on td at bounding box center [368, 222] width 106 height 25
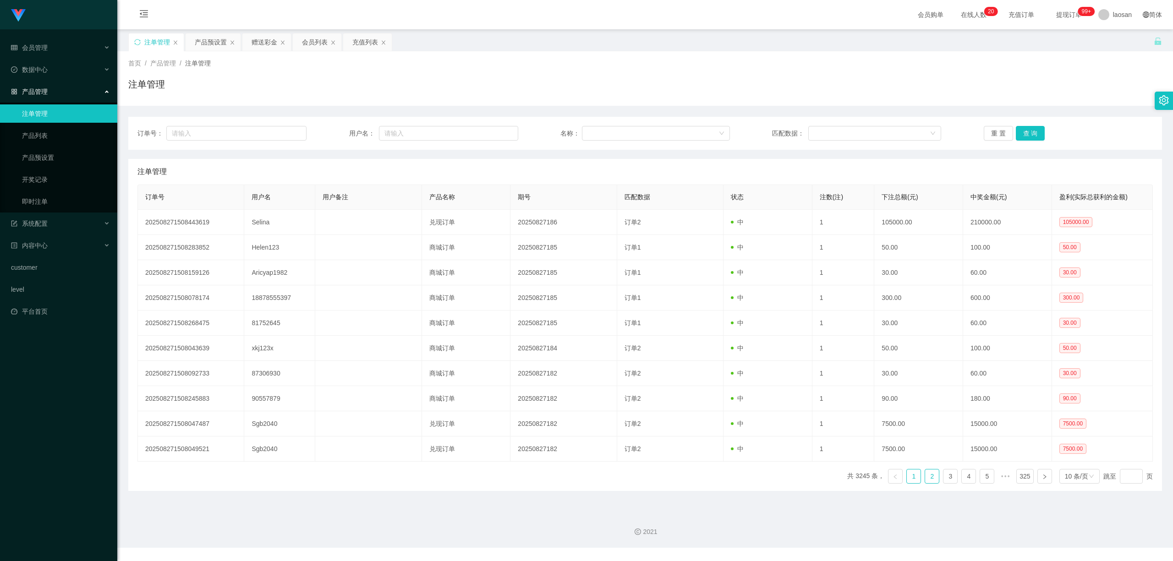
click at [495, 482] on link "2" at bounding box center [932, 477] width 14 height 14
click at [495, 483] on link "1" at bounding box center [913, 477] width 14 height 14
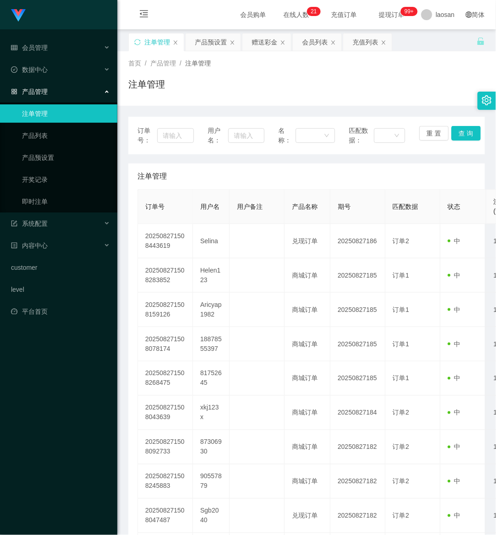
click at [68, 502] on div "Jingdong工作台代理端 会员管理 在线用户 陪玩用户 会员列表 充值列表 提现列表 会员加扣款 赠送彩金 数据中心 产品管理 注单管理 产品列表 产品预…" at bounding box center [58, 267] width 117 height 535
click at [69, 509] on div "Jingdong工作台代理端 会员管理 在线用户 陪玩用户 会员列表 充值列表 提现列表 会员加扣款 赠送彩金 数据中心 产品管理 注单管理 产品列表 产品预…" at bounding box center [58, 267] width 117 height 535
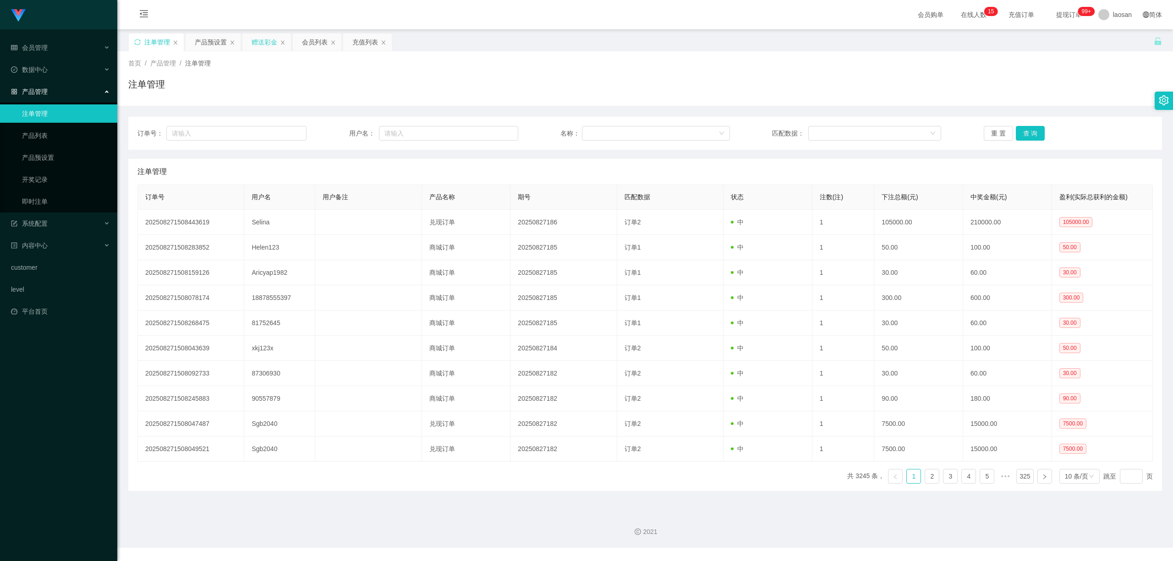
click at [265, 41] on div "赠送彩金" at bounding box center [264, 41] width 26 height 17
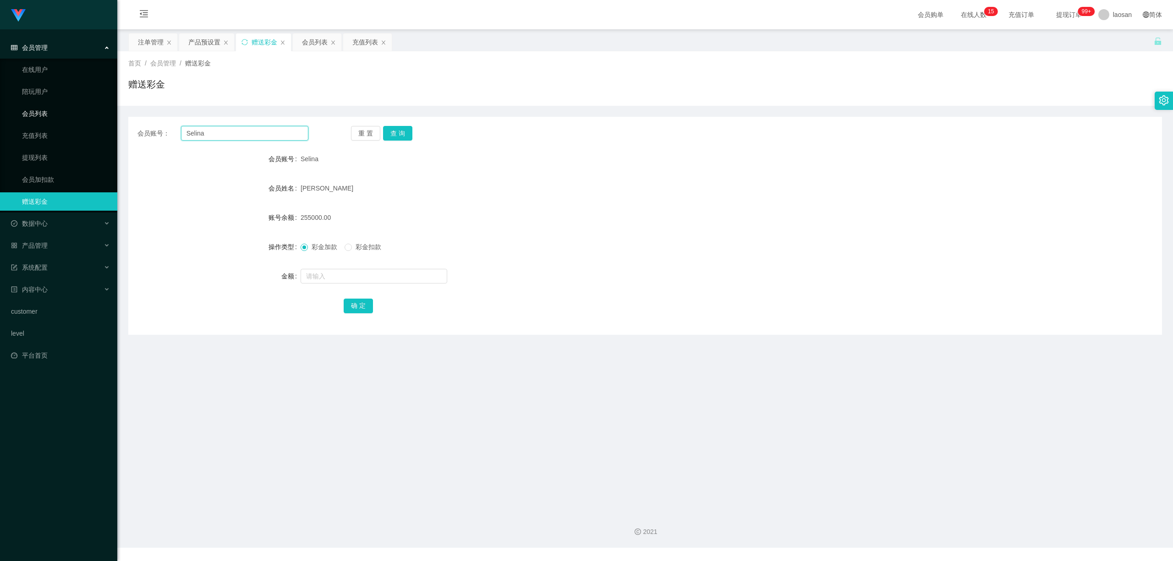
drag, startPoint x: 128, startPoint y: 132, endPoint x: 14, endPoint y: 121, distance: 115.0
click at [14, 121] on section "Jingdong工作台代理端 会员管理 在线用户 陪玩用户 会员列表 充值列表 提现列表 会员加扣款 赠送彩金 数据中心 产品管理 注单管理 产品列表 产品预…" at bounding box center [586, 274] width 1173 height 548
paste input "Yong1978"
type input "Yong1978"
click at [397, 132] on button "查 询" at bounding box center [397, 133] width 29 height 15
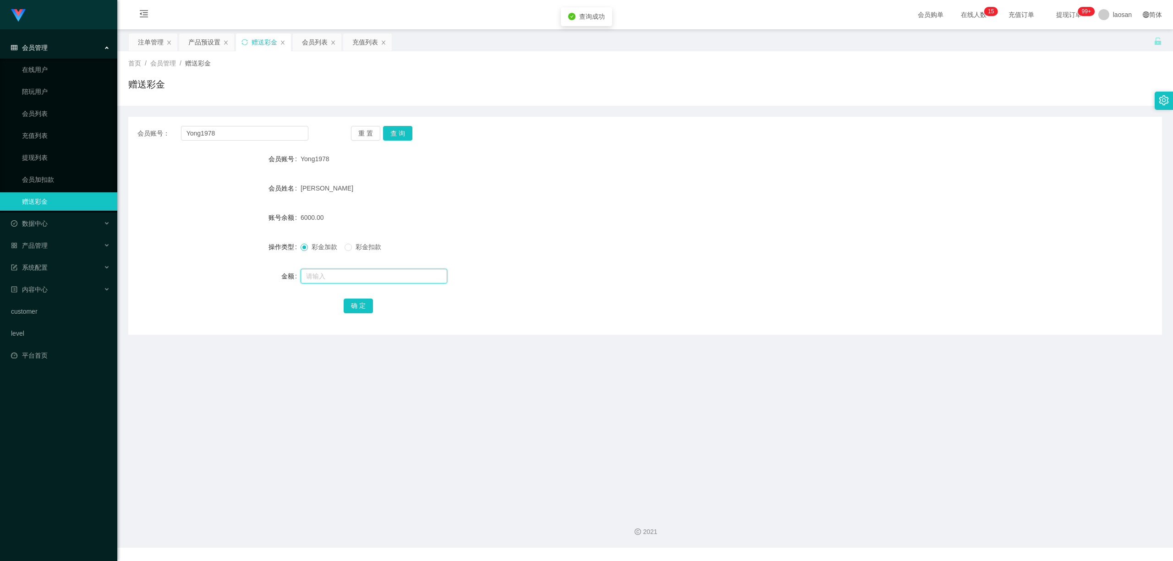
click at [328, 274] on input "text" at bounding box center [373, 276] width 147 height 15
type input "6000"
click at [354, 308] on button "确 定" at bounding box center [358, 306] width 29 height 15
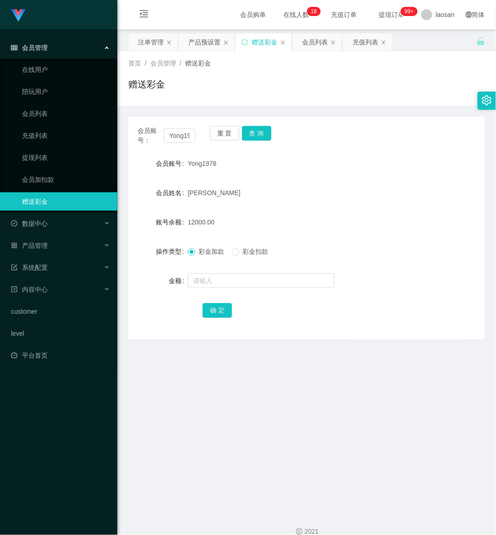
click at [82, 508] on div "Jingdong工作台代理端 会员管理 在线用户 陪玩用户 会员列表 充值列表 提现列表 会员加扣款 赠送彩金 数据中心 产品管理 注单管理 产品列表 产品预…" at bounding box center [58, 267] width 117 height 535
click at [198, 39] on div "产品预设置" at bounding box center [204, 41] width 32 height 17
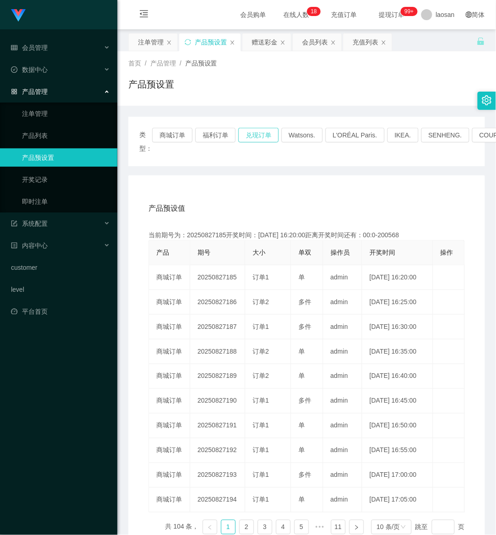
click at [261, 133] on button "兑现订单" at bounding box center [258, 135] width 40 height 15
click at [257, 136] on button "兑现订单" at bounding box center [258, 135] width 40 height 15
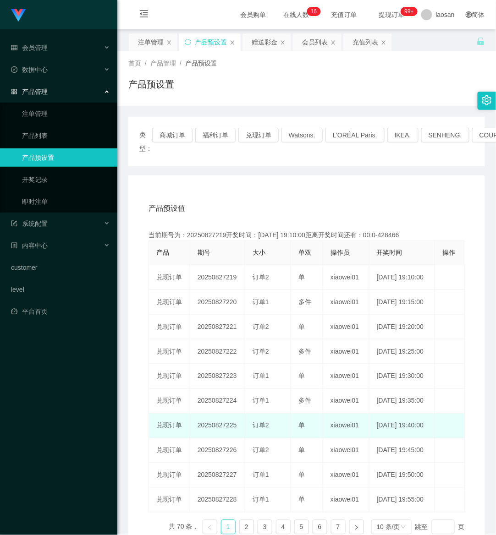
click at [316, 438] on td "单" at bounding box center [307, 426] width 32 height 25
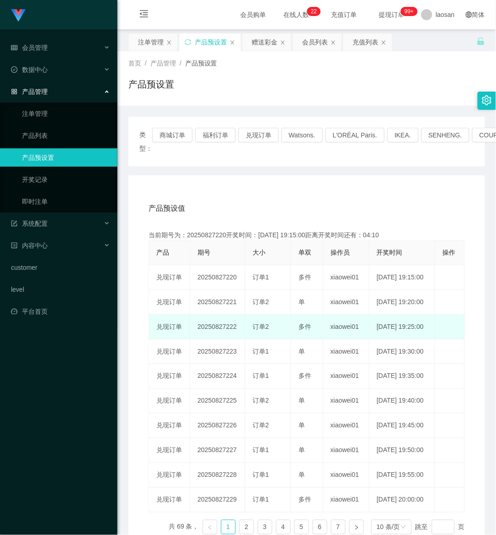
drag, startPoint x: 50, startPoint y: 464, endPoint x: 185, endPoint y: 350, distance: 176.5
click at [50, 462] on div "Jingdong工作台代理端 会员管理 在线用户 陪玩用户 会员列表 充值列表 提现列表 会员加扣款 赠送彩金 数据中心 产品管理 注单管理 产品列表 产品预…" at bounding box center [58, 267] width 117 height 535
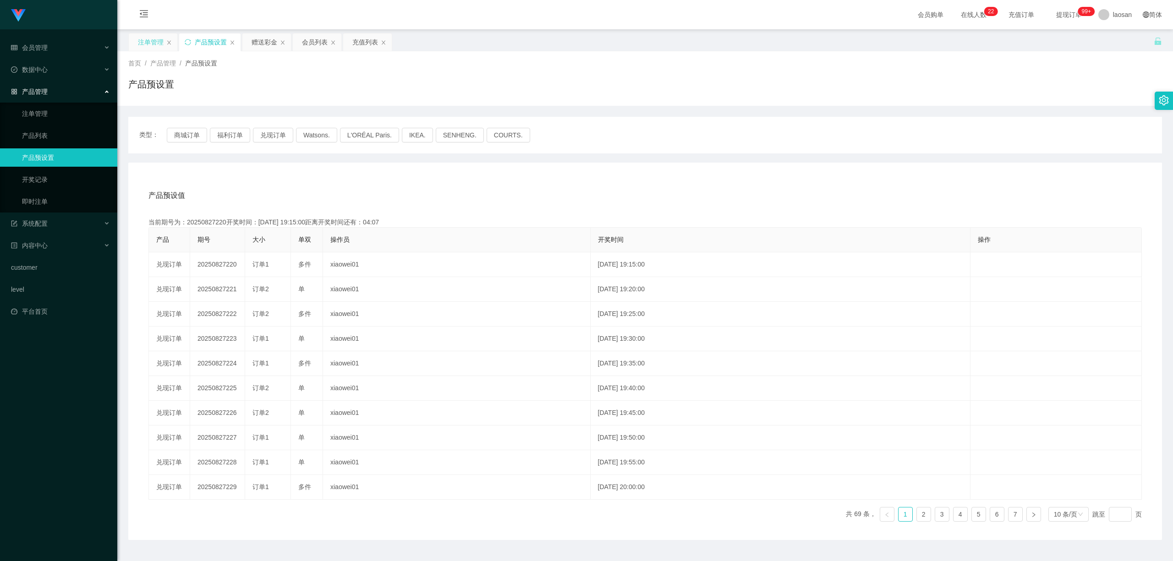
click at [153, 43] on div "注单管理" at bounding box center [151, 41] width 26 height 17
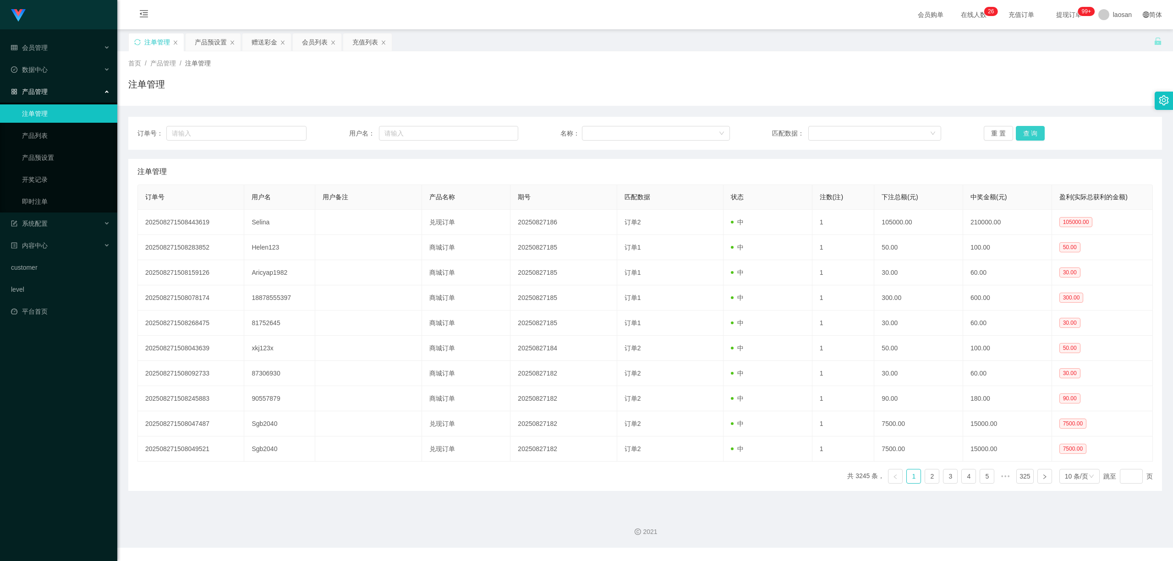
click at [495, 131] on button "查 询" at bounding box center [1030, 133] width 29 height 15
click at [495, 131] on div "重 置 查 询" at bounding box center [1067, 133] width 169 height 15
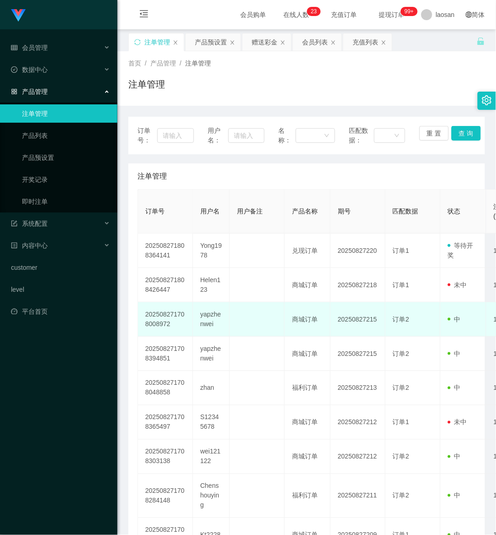
drag, startPoint x: 100, startPoint y: 499, endPoint x: 204, endPoint y: 327, distance: 201.6
click at [100, 497] on div "Jingdong工作台代理端 会员管理 在线用户 陪玩用户 会员列表 充值列表 提现列表 会员加扣款 赠送彩金 数据中心 产品管理 注单管理 产品列表 产品预…" at bounding box center [58, 267] width 117 height 535
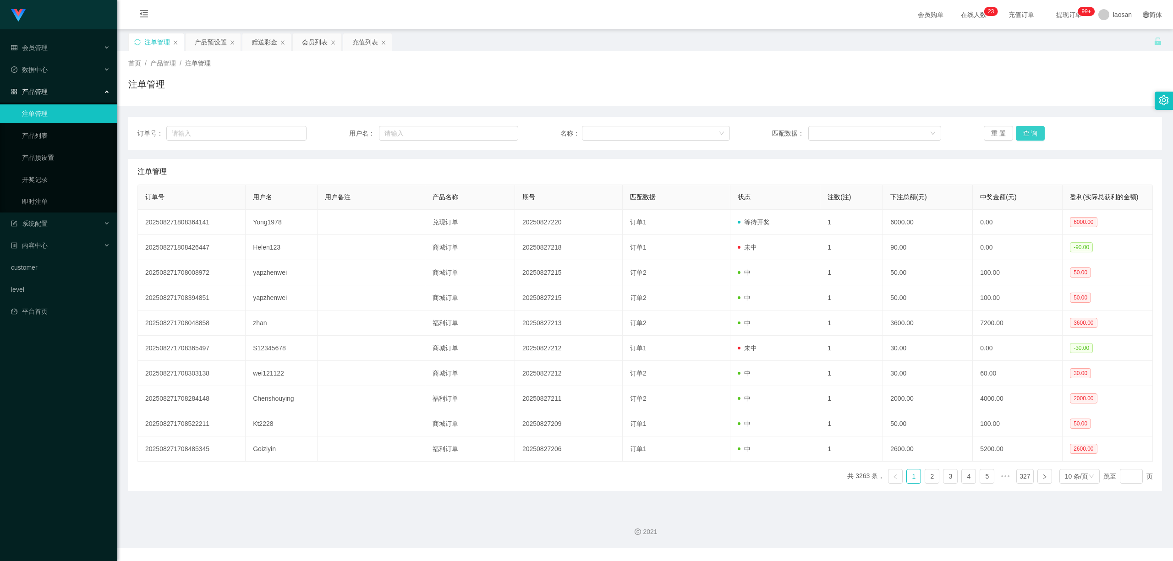
click at [495, 135] on button "查 询" at bounding box center [1030, 133] width 29 height 15
click at [495, 135] on div "重 置 查 询" at bounding box center [1067, 133] width 169 height 15
click at [495, 129] on button "查 询" at bounding box center [1030, 133] width 29 height 15
click at [495, 129] on div "重 置 查 询" at bounding box center [1067, 133] width 169 height 15
click at [495, 129] on button "查 询" at bounding box center [1030, 133] width 29 height 15
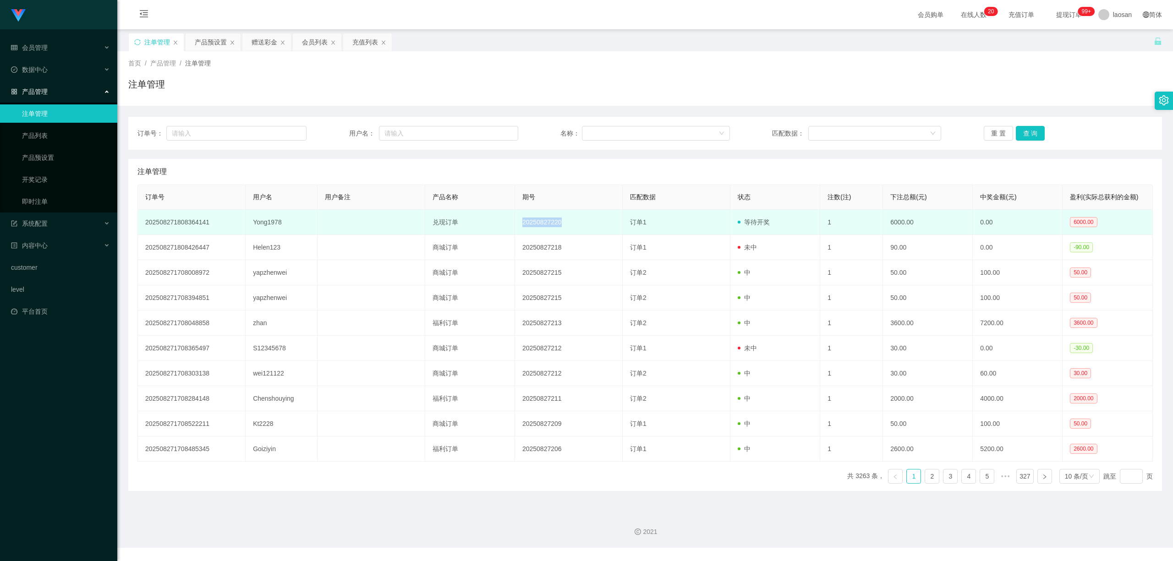
drag, startPoint x: 519, startPoint y: 220, endPoint x: 568, endPoint y: 222, distance: 49.9
click at [495, 222] on td "20250827220" at bounding box center [569, 222] width 108 height 25
copy td "20250827220"
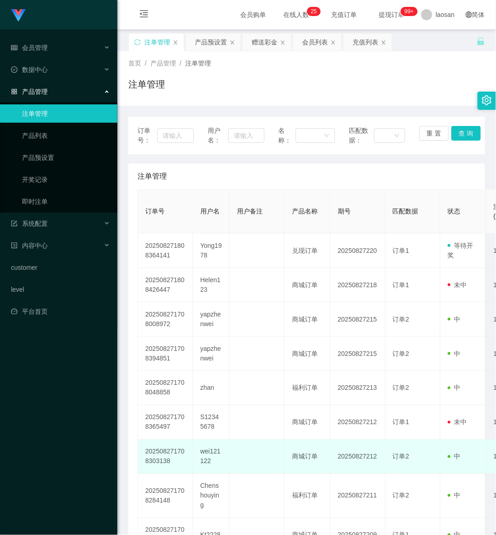
drag, startPoint x: 94, startPoint y: 493, endPoint x: 162, endPoint y: 442, distance: 84.7
click at [94, 493] on div "Jingdong工作台代理端 会员管理 在线用户 陪玩用户 会员列表 充值列表 提现列表 会员加扣款 赠送彩金 数据中心 产品管理 注单管理 产品列表 产品预…" at bounding box center [58, 267] width 117 height 535
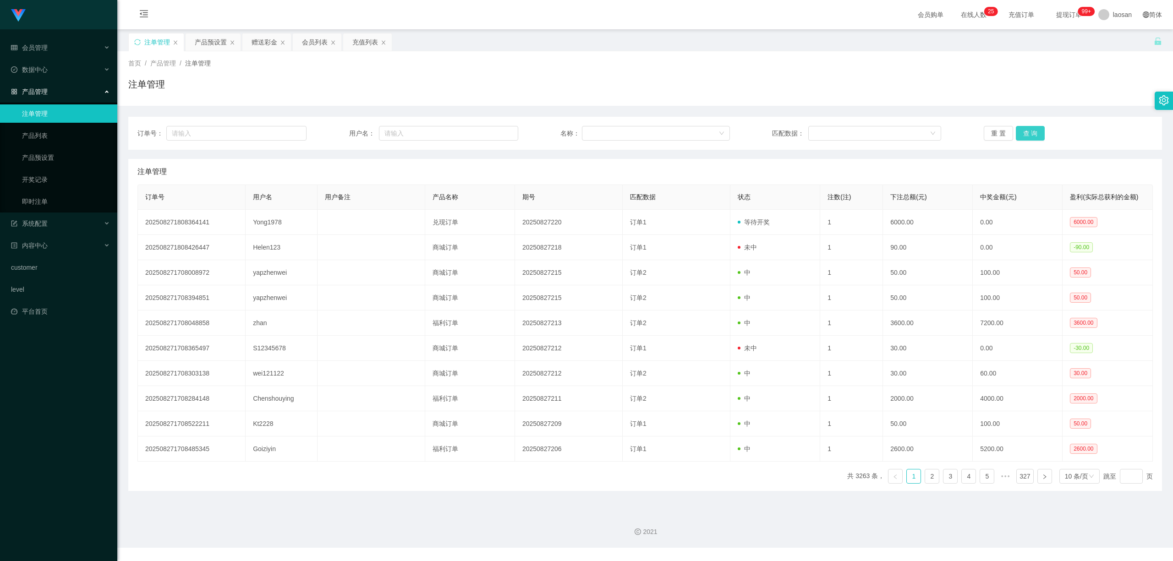
click at [495, 135] on button "查 询" at bounding box center [1030, 133] width 29 height 15
click at [495, 135] on div "重 置 查 询" at bounding box center [1067, 133] width 169 height 15
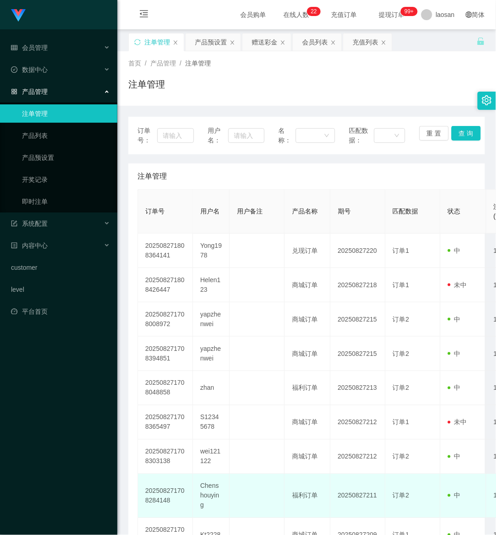
click at [269, 504] on td at bounding box center [256, 496] width 55 height 44
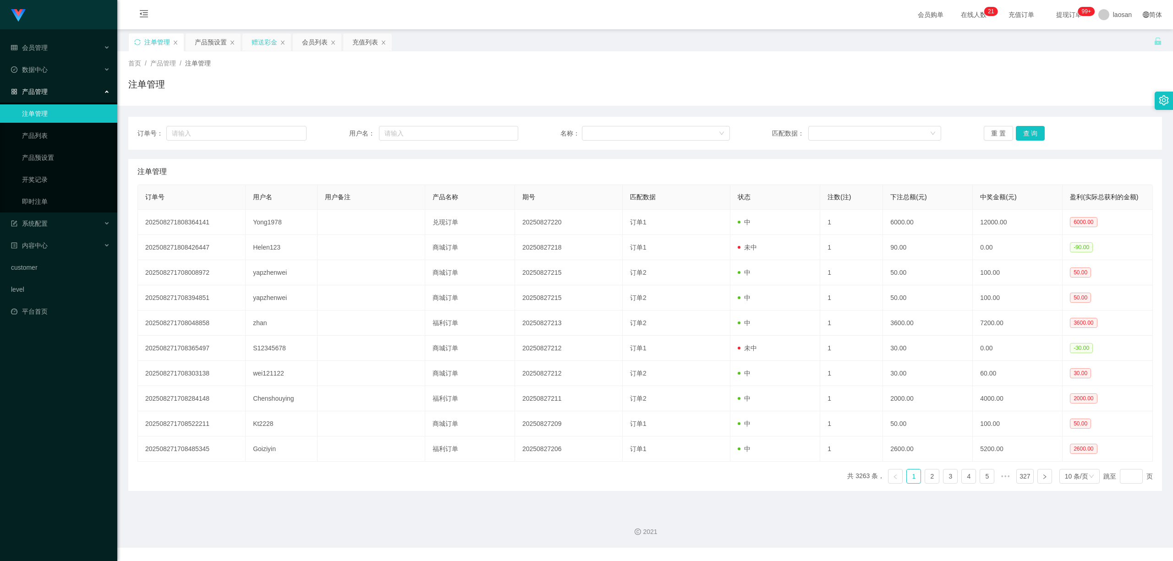
click at [266, 34] on div "赠送彩金" at bounding box center [264, 41] width 26 height 17
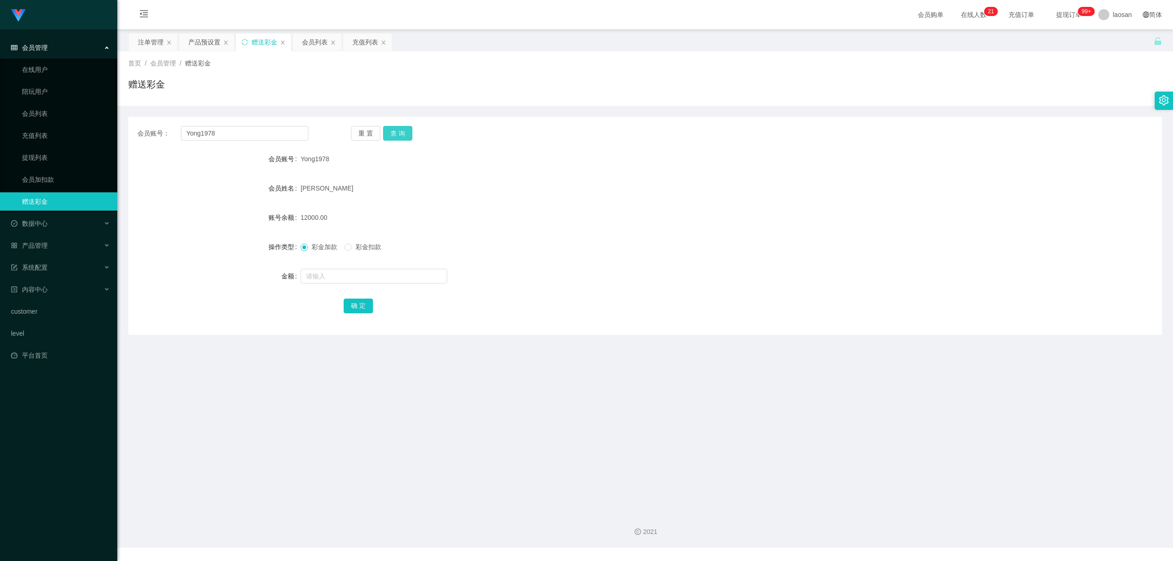
click at [400, 131] on button "查 询" at bounding box center [397, 133] width 29 height 15
click at [400, 131] on div "重 置 查 询" at bounding box center [436, 133] width 171 height 15
click at [400, 131] on button "查 询" at bounding box center [397, 133] width 29 height 15
click at [400, 131] on div "重 置 查 询" at bounding box center [436, 133] width 171 height 15
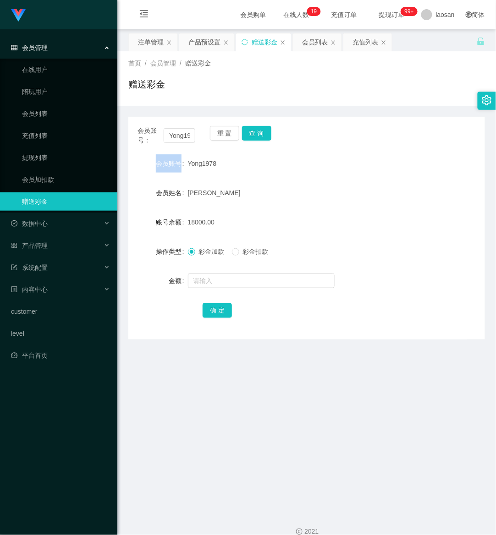
drag, startPoint x: 322, startPoint y: 484, endPoint x: 312, endPoint y: 418, distance: 66.6
click at [322, 483] on main "关闭左侧 关闭右侧 关闭其它 刷新页面 注单管理 产品预设置 赠送彩金 会员列表 充值列表 首页 / 会员管理 / 赠送彩金 / 赠送彩金 会员账号： Yon…" at bounding box center [306, 267] width 378 height 476
click at [182, 508] on div "2021" at bounding box center [306, 526] width 378 height 43
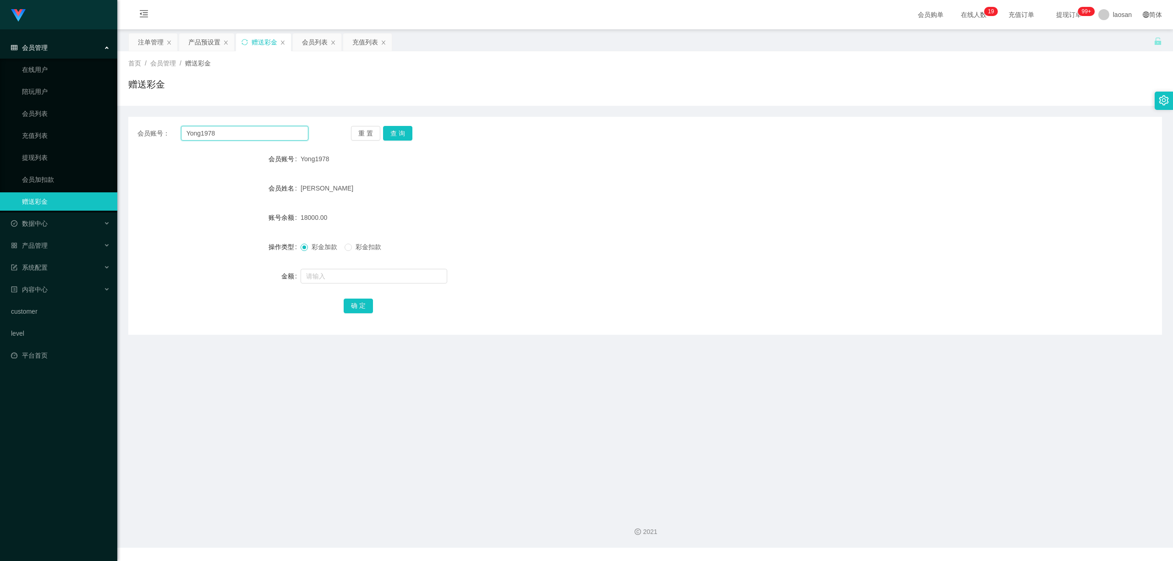
drag, startPoint x: 219, startPoint y: 134, endPoint x: 39, endPoint y: 123, distance: 180.4
click at [39, 124] on section "Jingdong工作台代理端 会员管理 在线用户 陪玩用户 会员列表 充值列表 提现列表 会员加扣款 赠送彩金 数据中心 产品管理 注单管理 产品列表 产品预…" at bounding box center [586, 274] width 1173 height 548
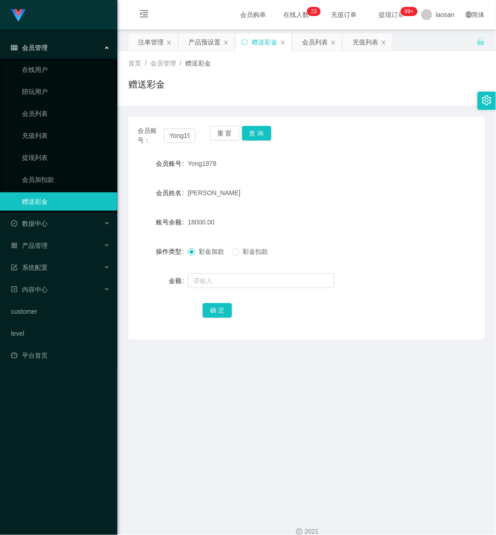
click at [136, 519] on div "2021" at bounding box center [306, 526] width 378 height 43
click at [149, 43] on div "注单管理" at bounding box center [151, 41] width 26 height 17
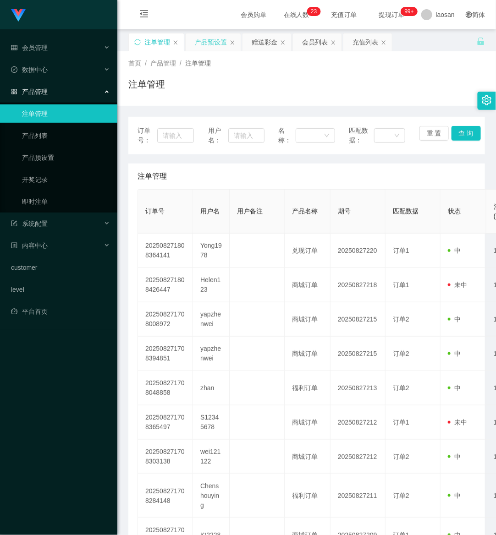
click at [209, 42] on div "产品预设置" at bounding box center [211, 41] width 32 height 17
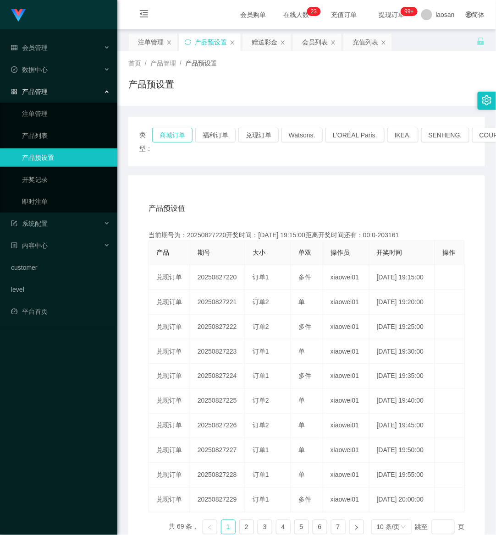
click at [171, 133] on button "商城订单" at bounding box center [172, 135] width 40 height 15
click at [167, 143] on div "类型： 商城订单 福利订单 兑现订单 Watsons. L'ORÉAL Paris. IKEA. [GEOGRAPHIC_DATA]. COURTS." at bounding box center [306, 141] width 334 height 27
click at [169, 138] on button "商城订单" at bounding box center [172, 135] width 40 height 15
click at [171, 134] on button "商城订单" at bounding box center [172, 135] width 40 height 15
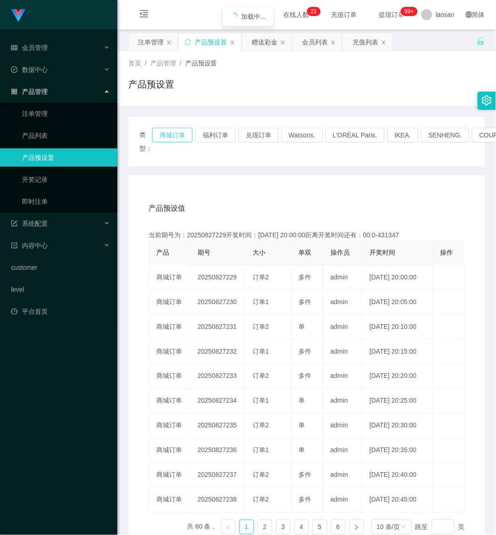
click at [171, 134] on button "商城订单" at bounding box center [172, 135] width 40 height 15
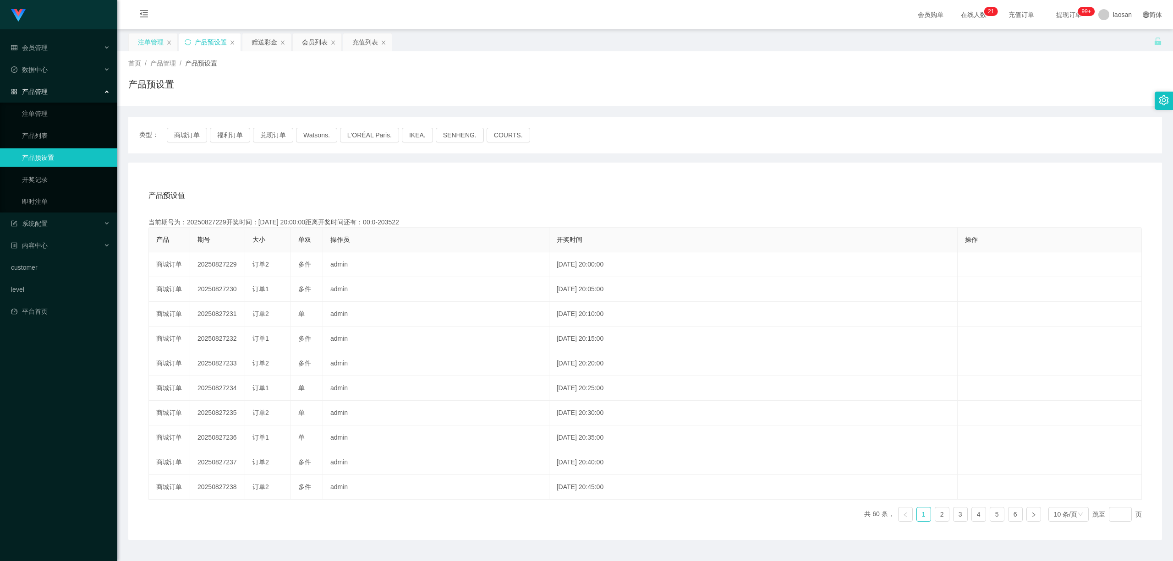
click at [145, 39] on div "注单管理" at bounding box center [151, 41] width 26 height 17
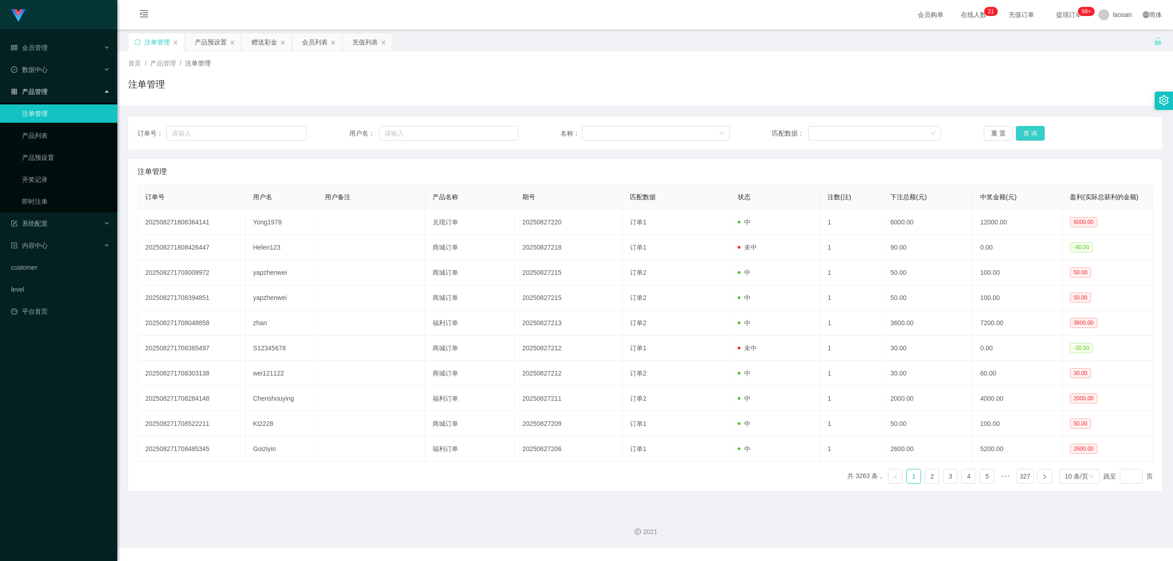
click at [495, 136] on button "查 询" at bounding box center [1030, 133] width 29 height 15
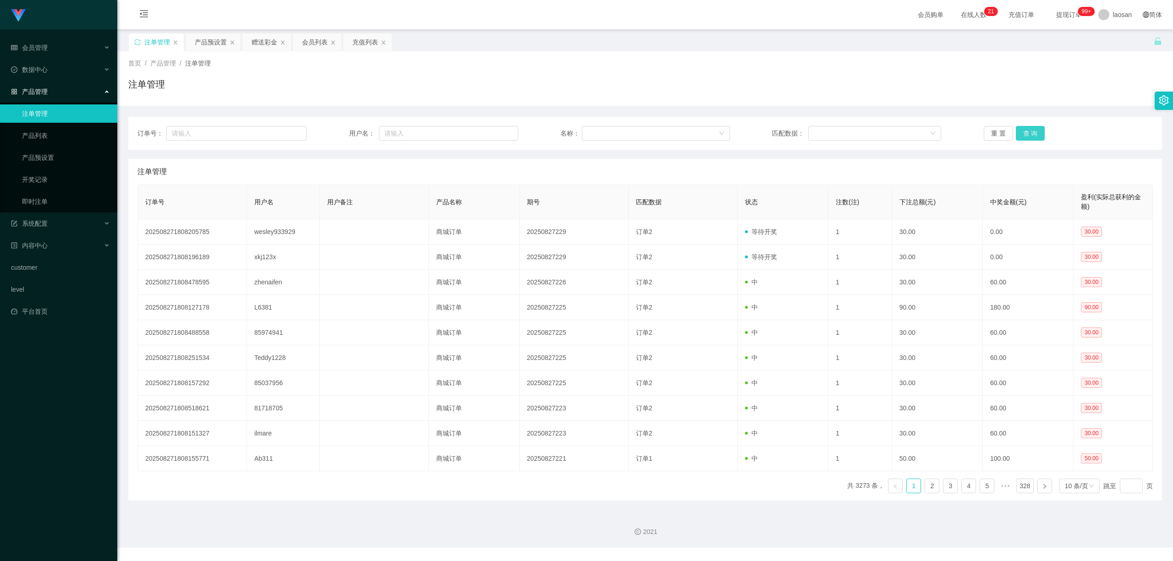
click at [495, 139] on button "查 询" at bounding box center [1030, 133] width 29 height 15
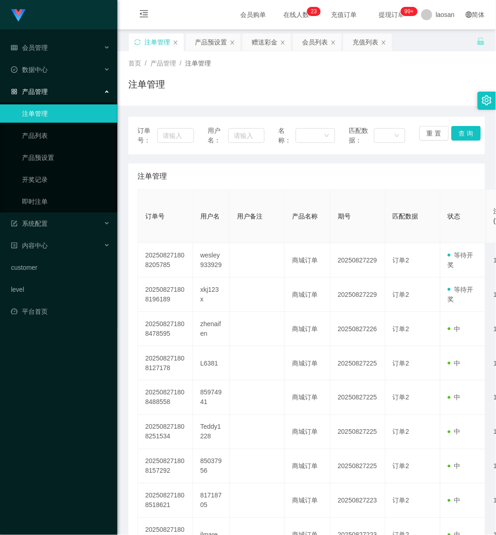
drag, startPoint x: 79, startPoint y: 489, endPoint x: 130, endPoint y: 492, distance: 50.9
click at [82, 486] on div "Jingdong工作台代理端 会员管理 在线用户 陪玩用户 会员列表 充值列表 提现列表 会员加扣款 赠送彩金 数据中心 产品管理 注单管理 产品列表 产品预…" at bounding box center [58, 267] width 117 height 535
